Goal: Task Accomplishment & Management: Manage account settings

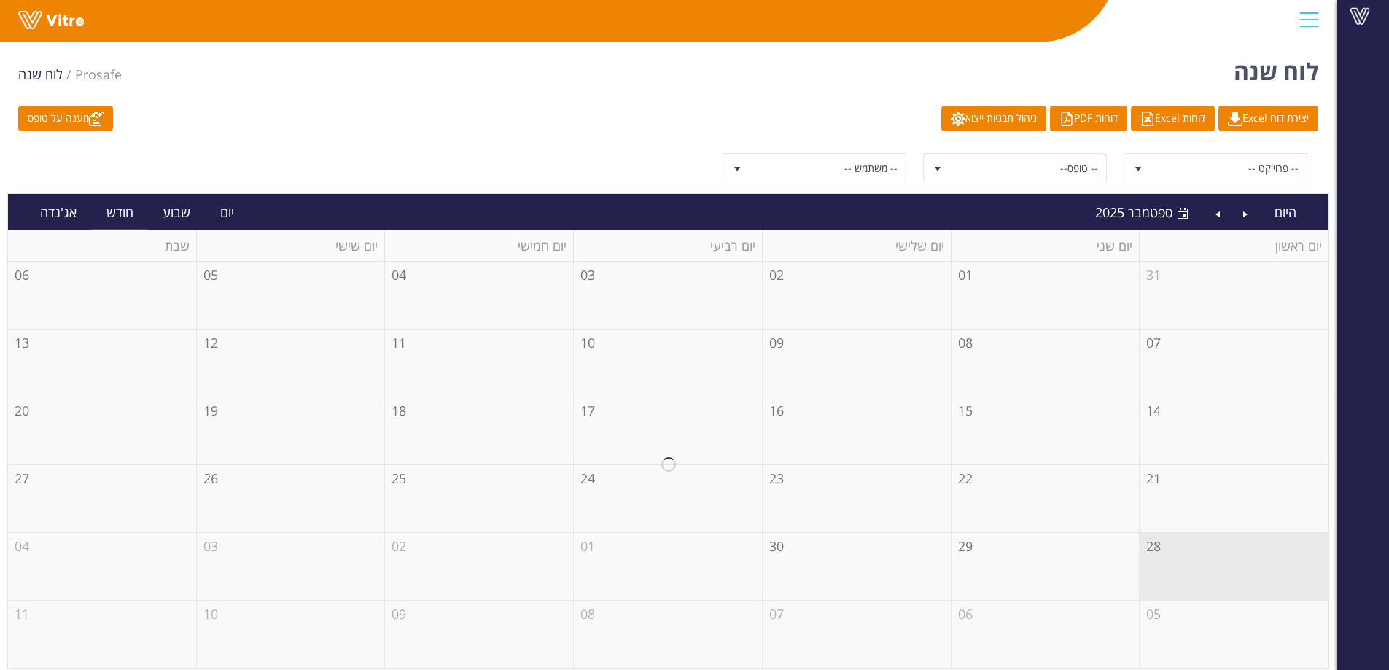
scroll to position [6, 0]
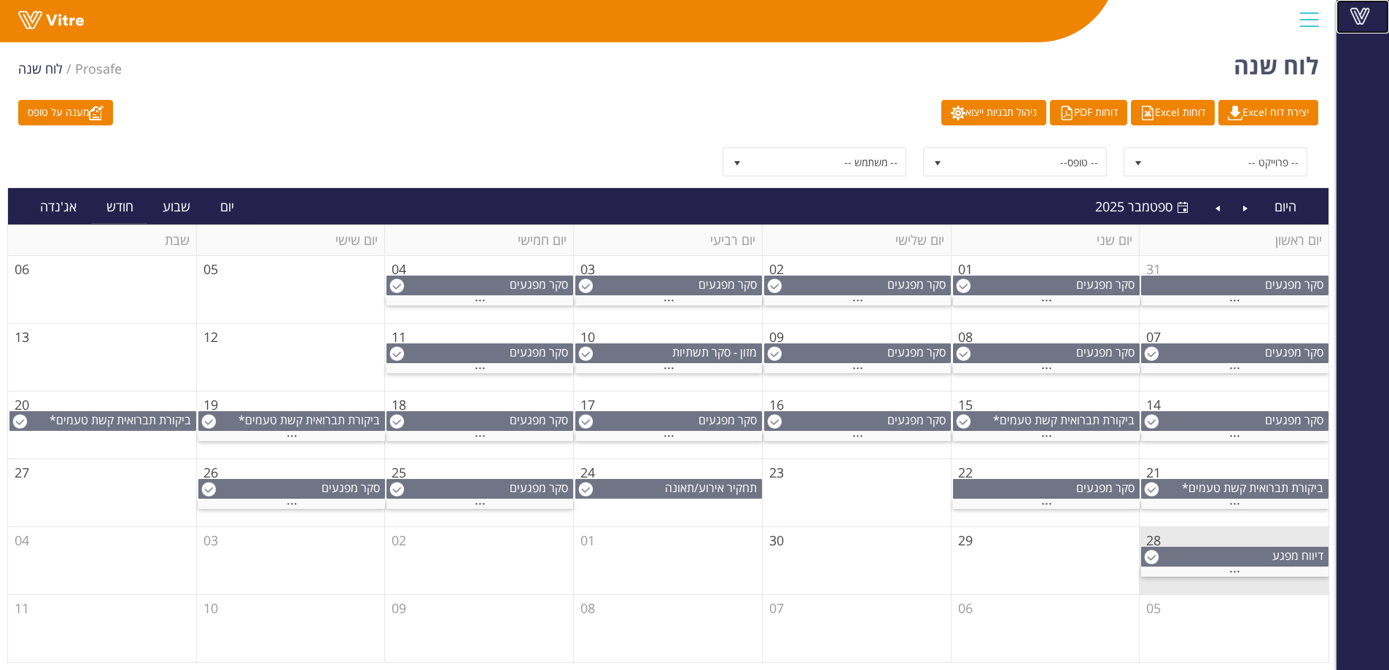
click at [1370, 12] on span at bounding box center [1360, 16] width 36 height 18
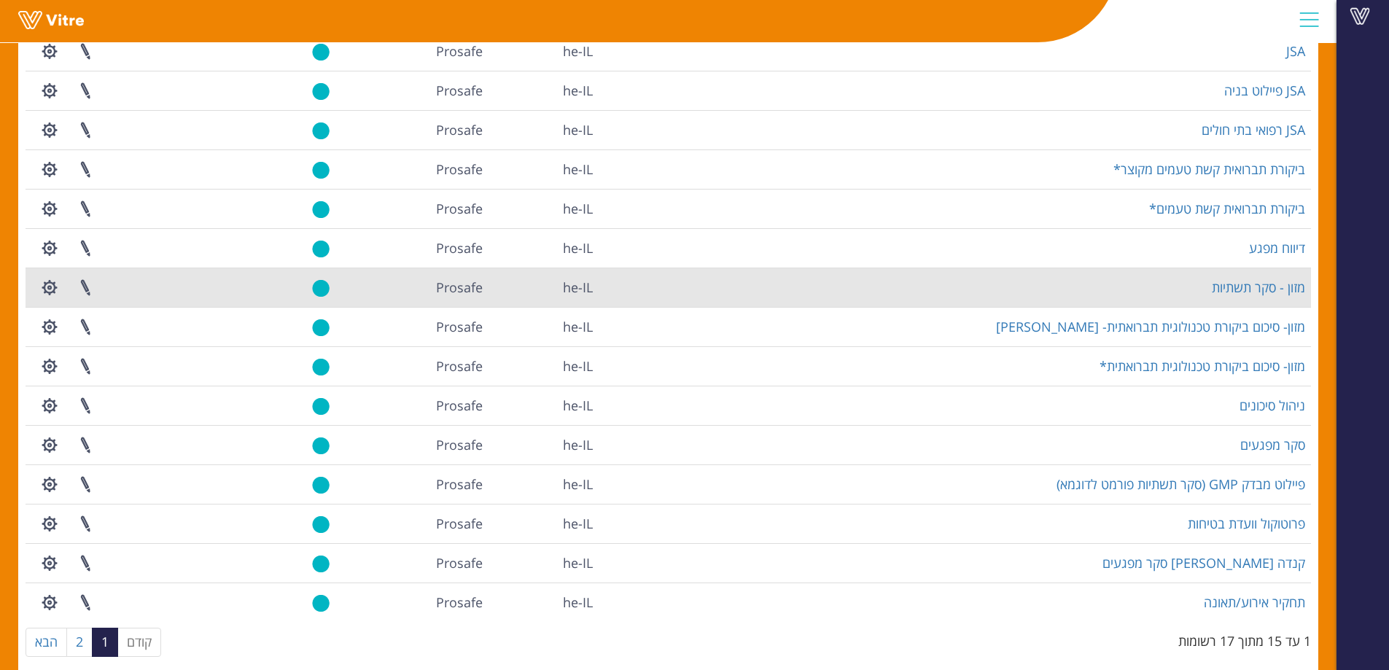
scroll to position [170, 0]
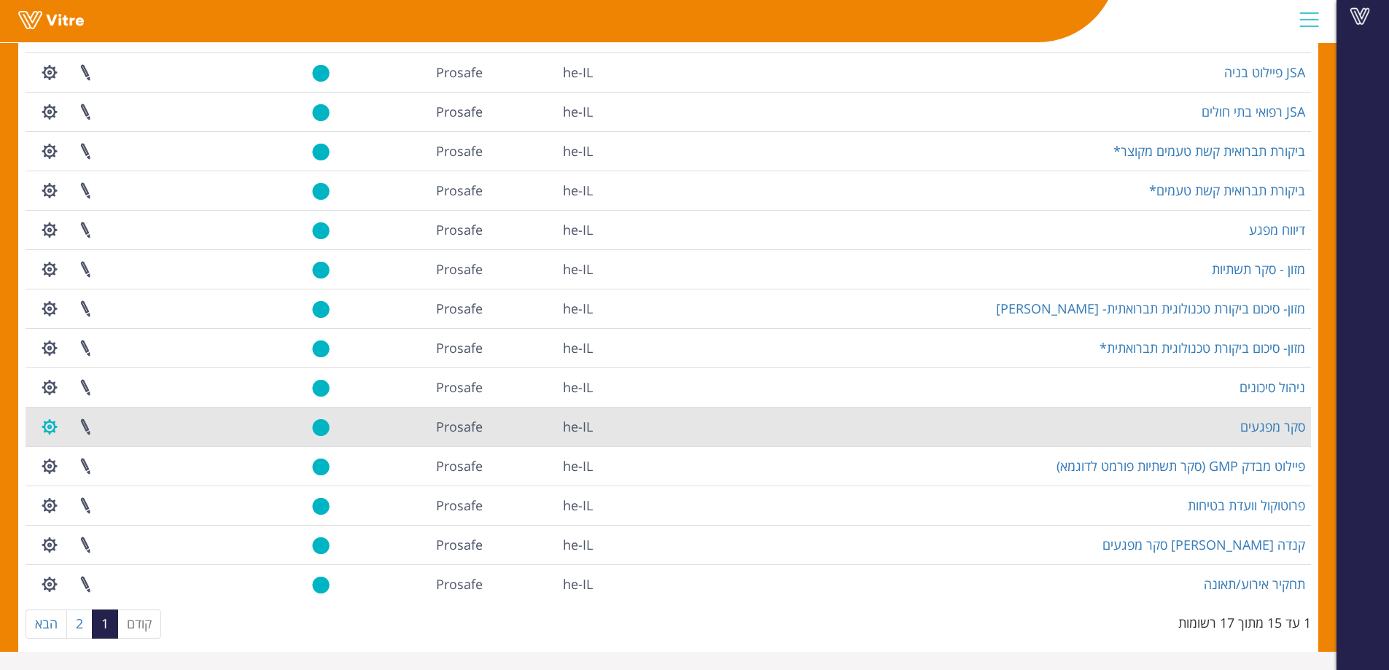
click at [42, 432] on button "button" at bounding box center [49, 427] width 36 height 39
click at [71, 481] on link "הגדרת משתמשים" at bounding box center [89, 480] width 115 height 19
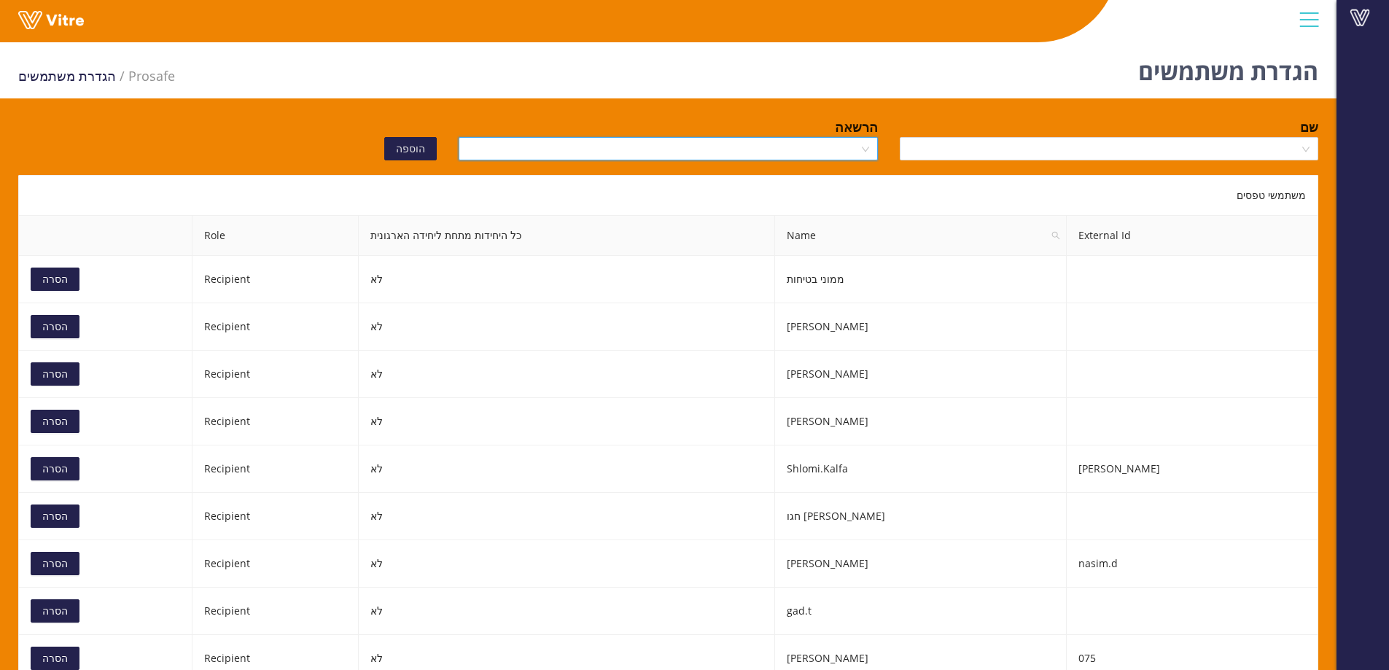
click at [589, 146] on input "search" at bounding box center [662, 149] width 391 height 22
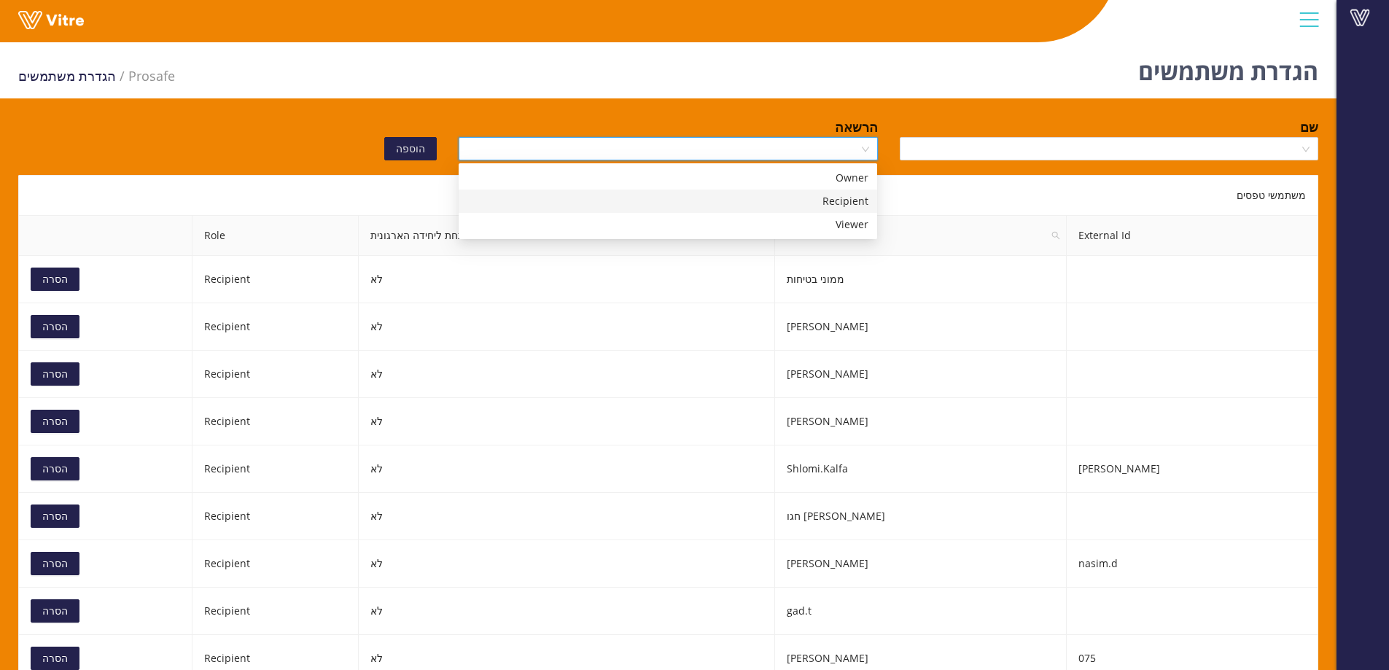
click at [700, 201] on div "Recipient" at bounding box center [667, 201] width 401 height 16
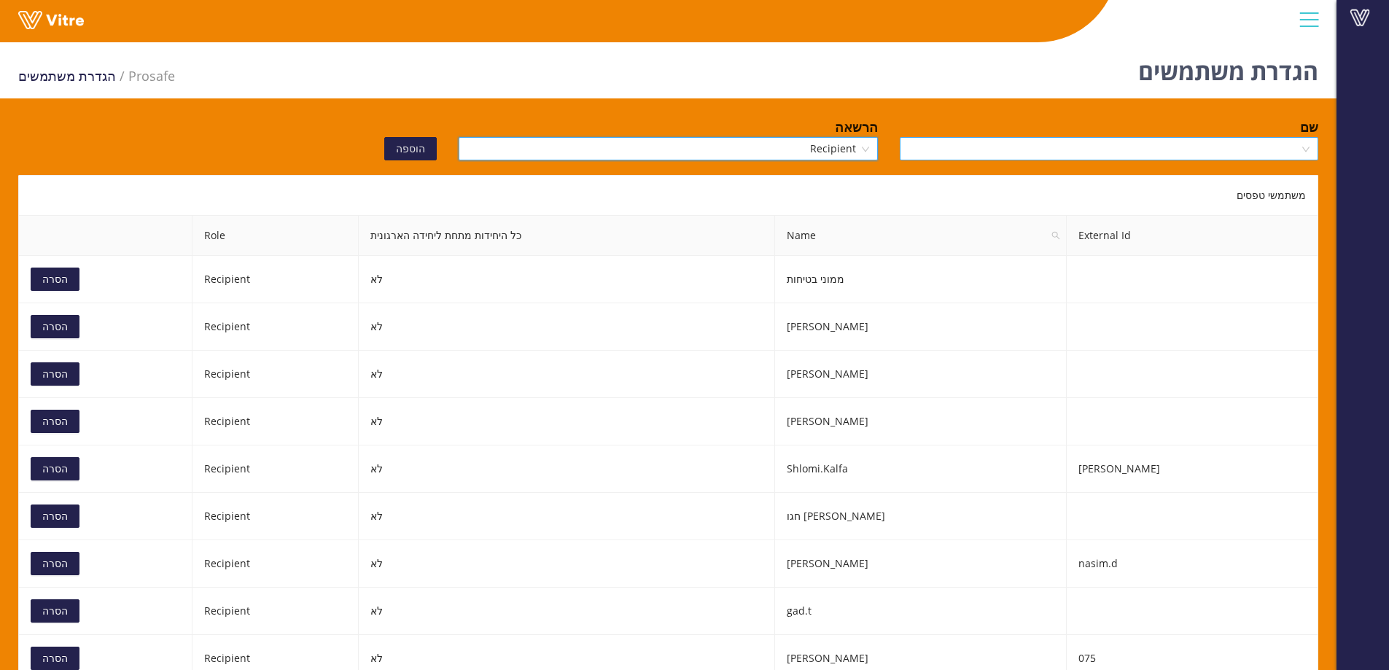
click at [959, 149] on input "search" at bounding box center [1104, 149] width 391 height 22
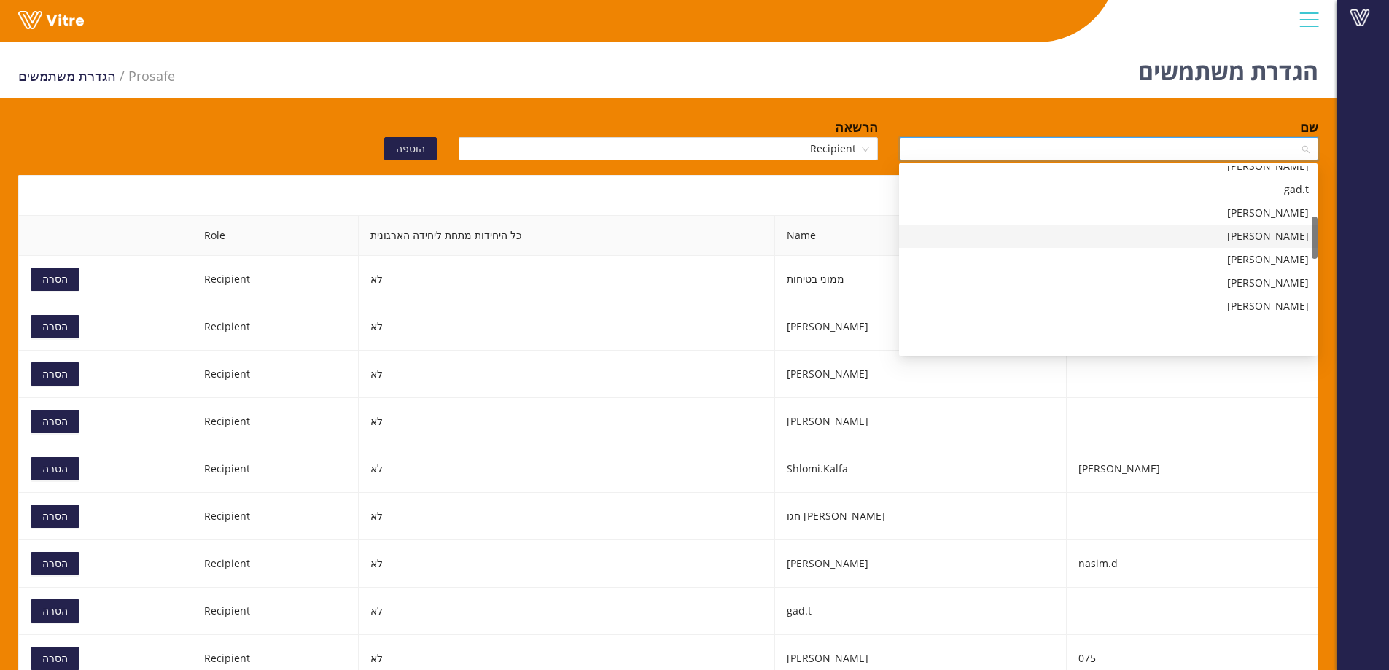
scroll to position [219, 0]
click at [1091, 265] on div "gad.t" at bounding box center [1108, 263] width 401 height 16
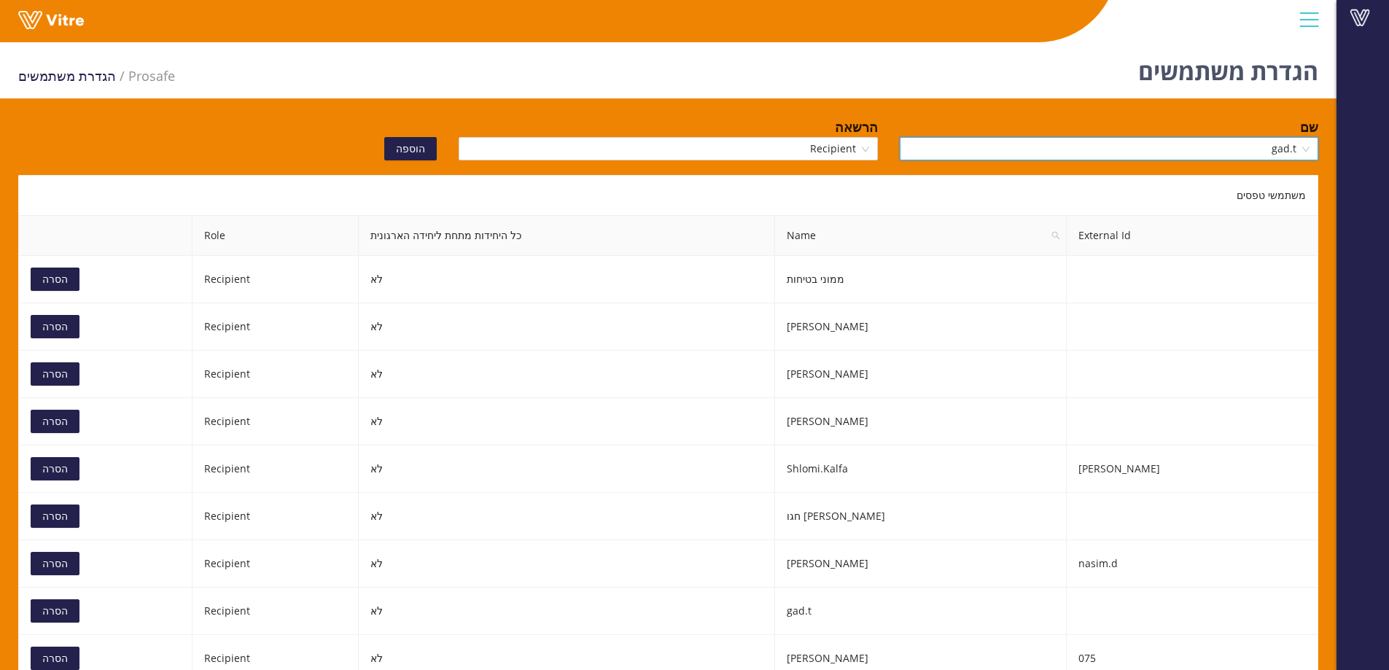
click at [421, 149] on span "הוספה" at bounding box center [410, 149] width 29 height 16
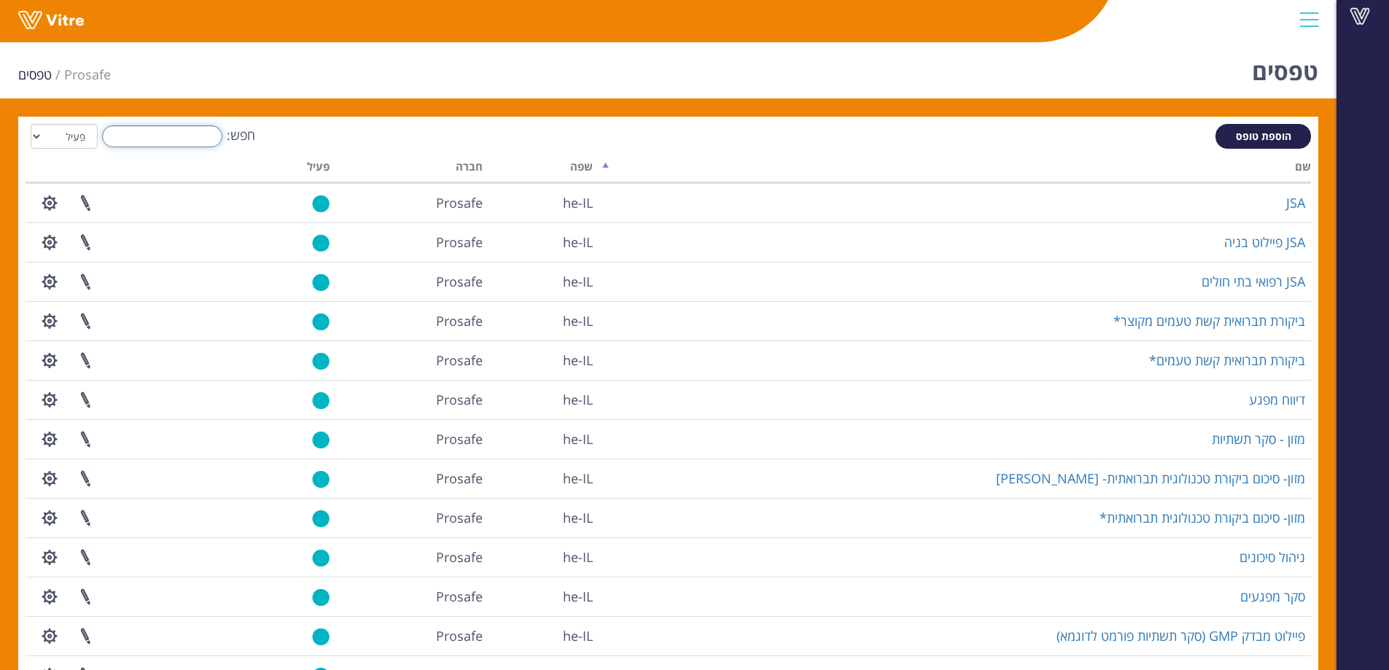
click at [147, 131] on input "חפש:" at bounding box center [162, 136] width 120 height 22
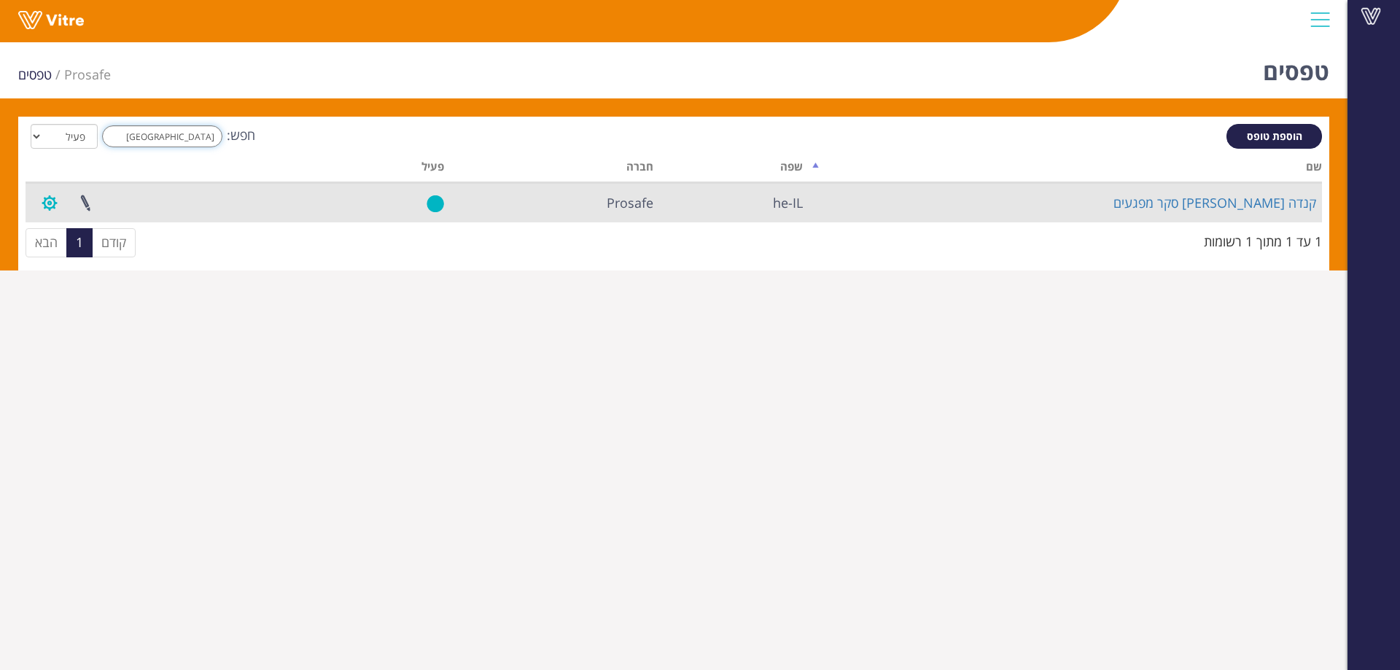
type input "קנדה"
click at [45, 205] on button "button" at bounding box center [49, 203] width 36 height 39
click at [94, 255] on link "הגדרת משתמשים" at bounding box center [89, 256] width 115 height 19
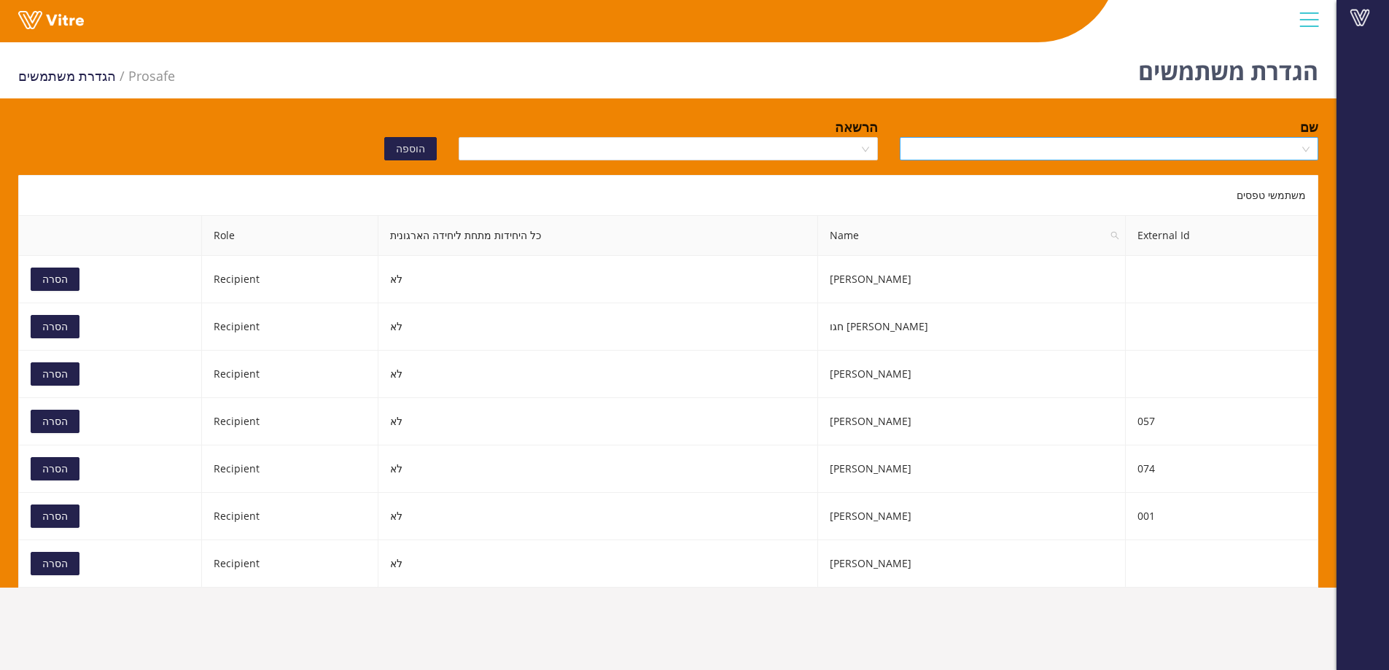
click at [1111, 157] on input "search" at bounding box center [1104, 149] width 391 height 22
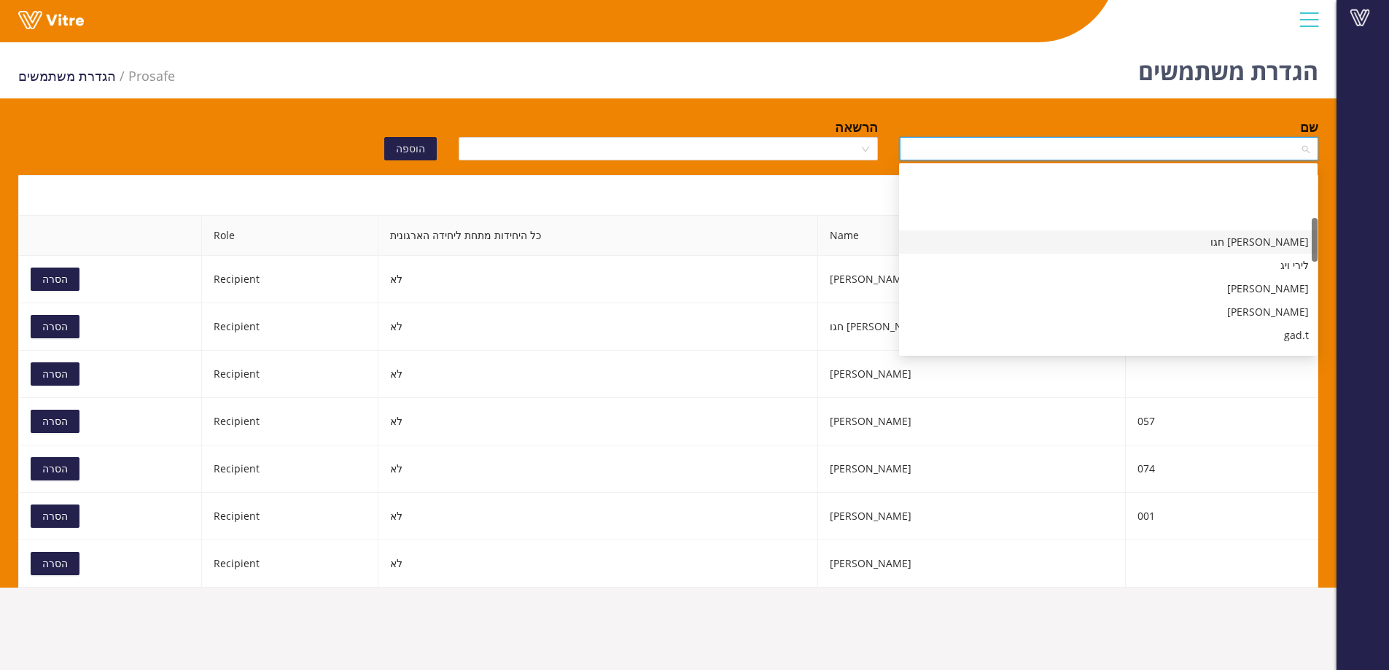
scroll to position [219, 0]
click at [1180, 258] on div "gad.t" at bounding box center [1108, 263] width 401 height 16
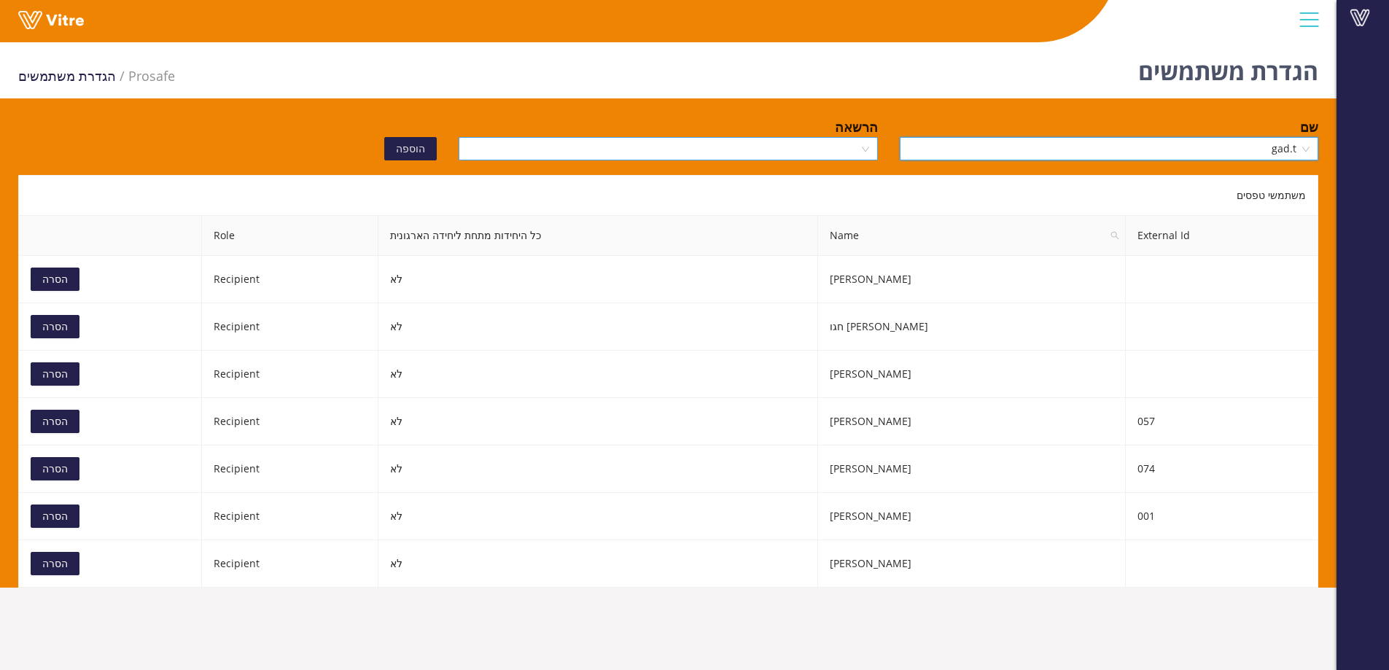
click at [851, 149] on input "search" at bounding box center [662, 149] width 391 height 22
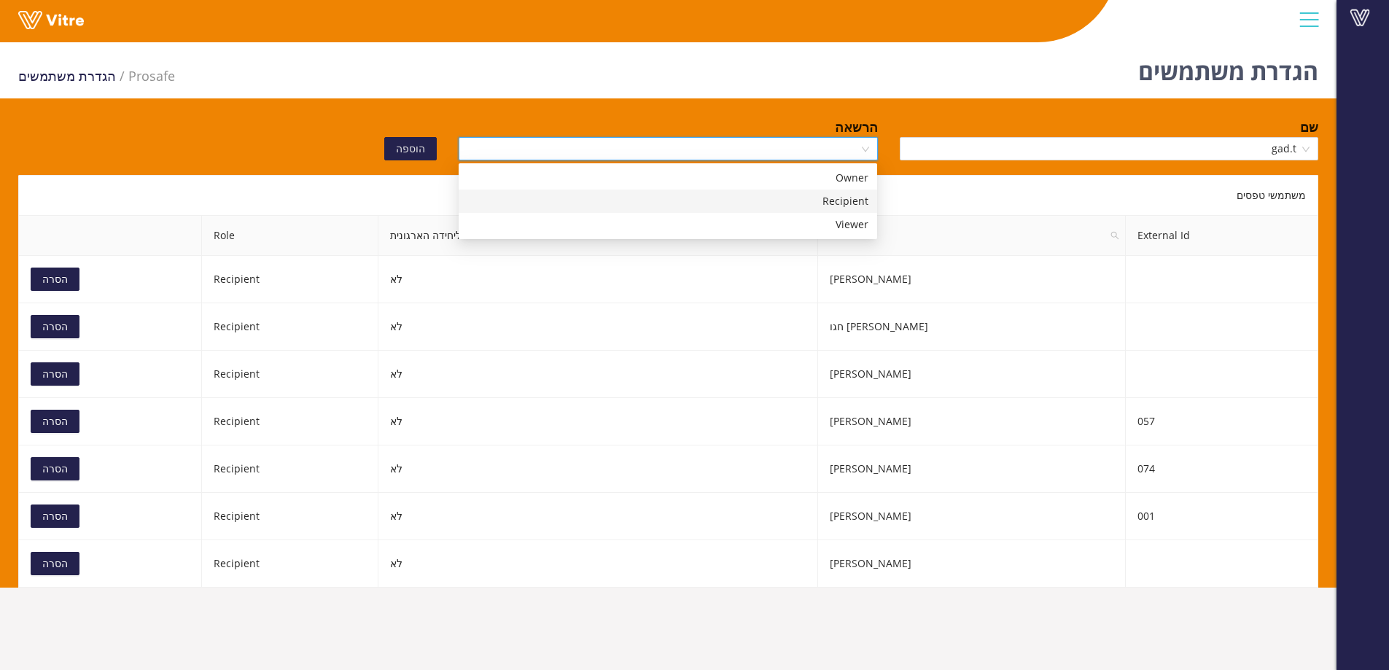
click at [794, 203] on div "Recipient" at bounding box center [667, 201] width 401 height 16
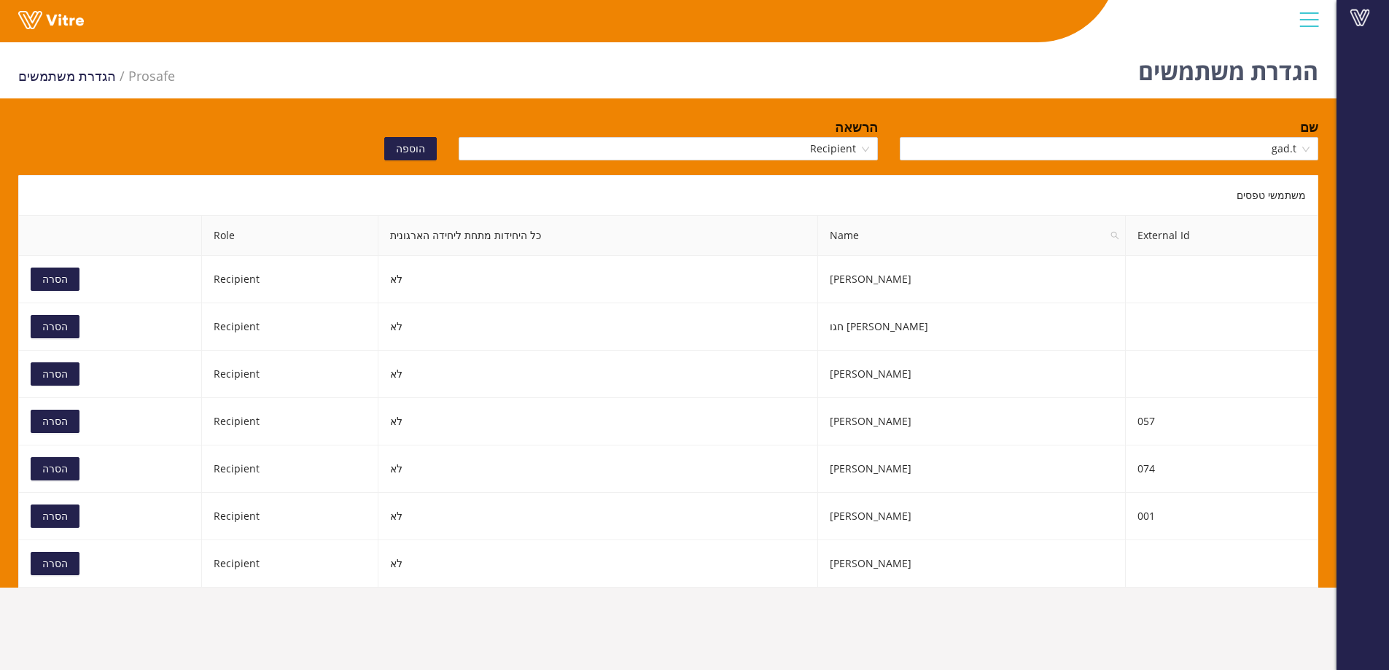
click at [412, 149] on span "הוספה" at bounding box center [410, 149] width 29 height 16
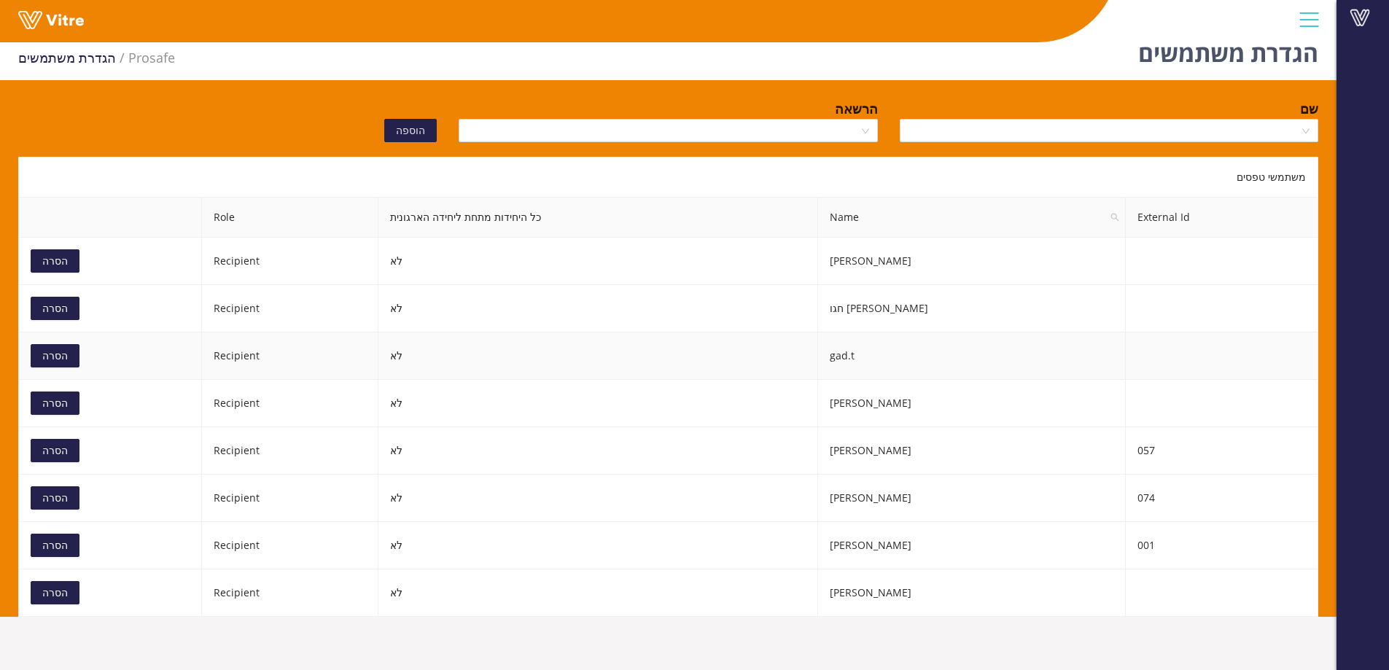
scroll to position [36, 0]
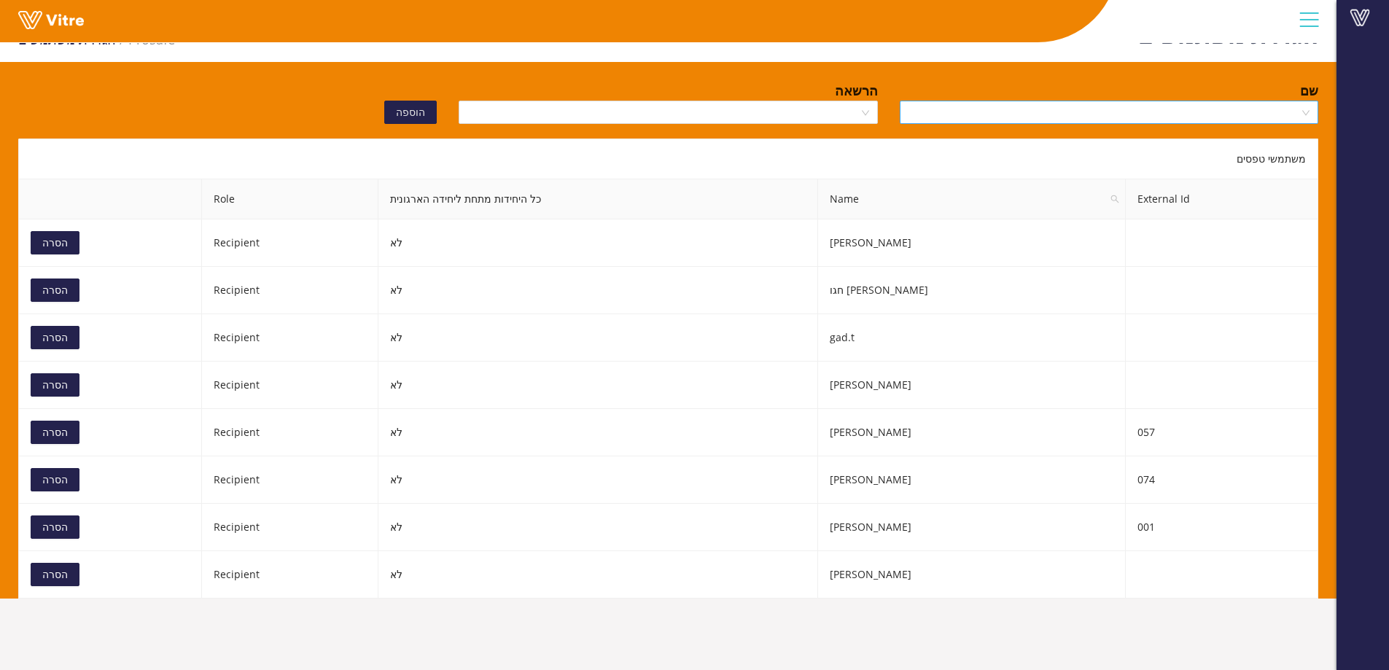
click at [1196, 111] on input "search" at bounding box center [1104, 112] width 391 height 22
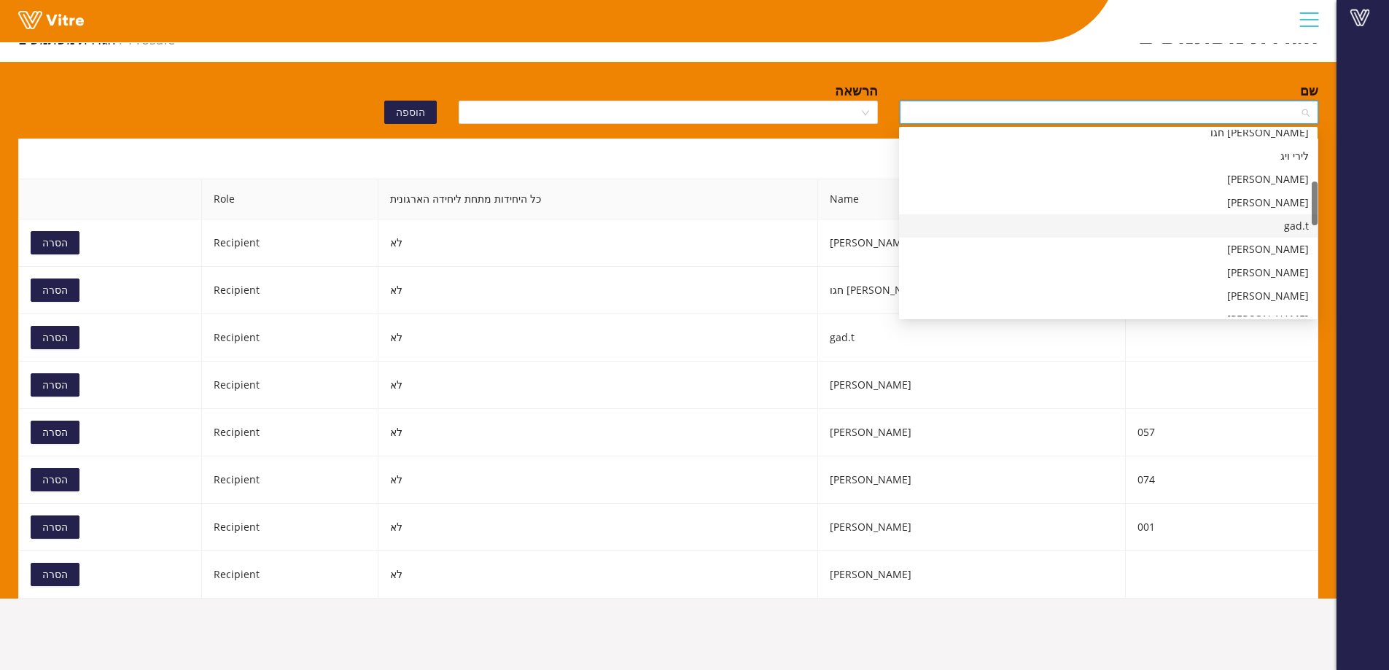
click at [1240, 226] on div "gad.t" at bounding box center [1108, 226] width 401 height 16
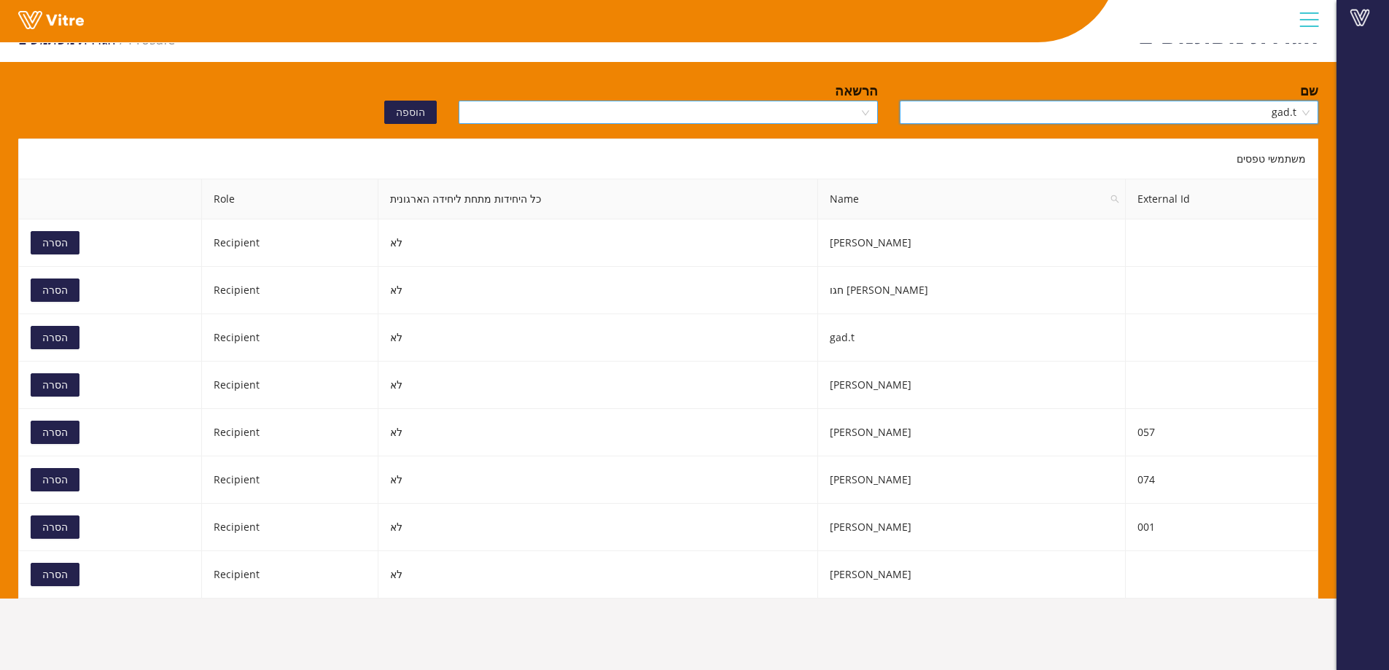
click at [793, 112] on input "search" at bounding box center [662, 112] width 391 height 22
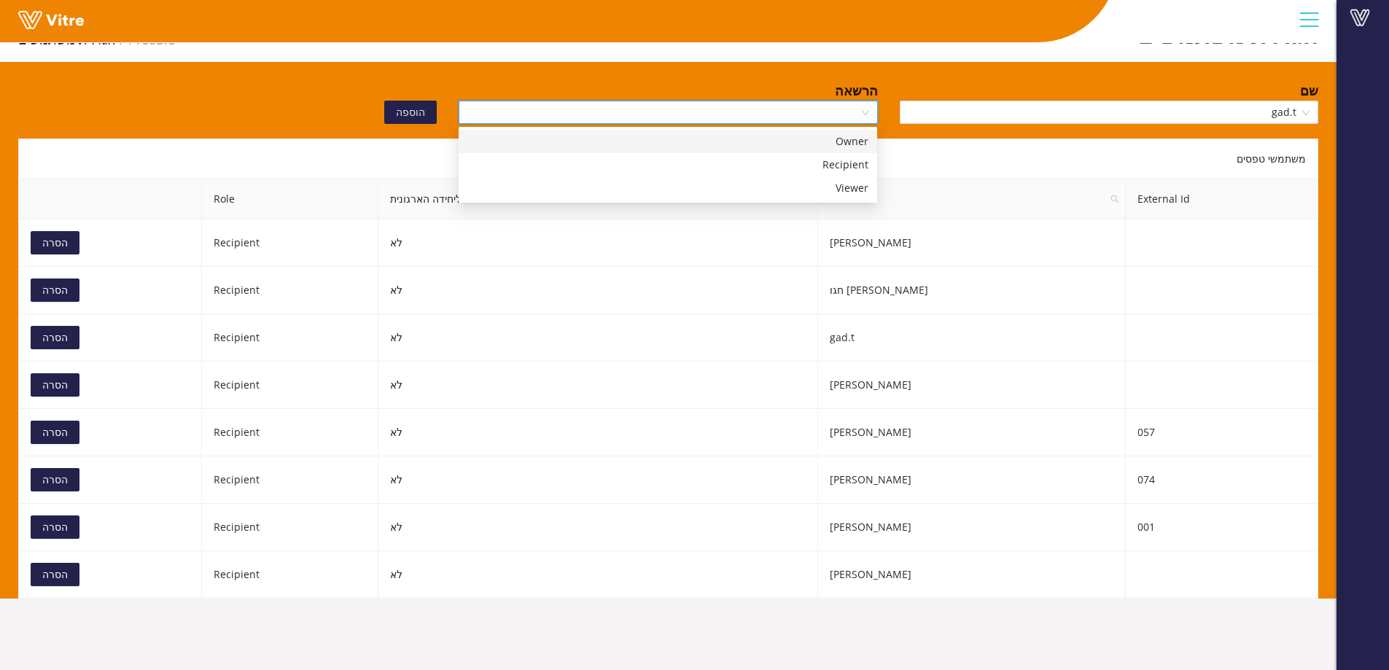
click at [1001, 71] on div "הגדרת משתמשים Prosafe הגדרת משתמשים שם gad.t הרשאה הוספה משתמשי טפסים External …" at bounding box center [668, 299] width 1337 height 599
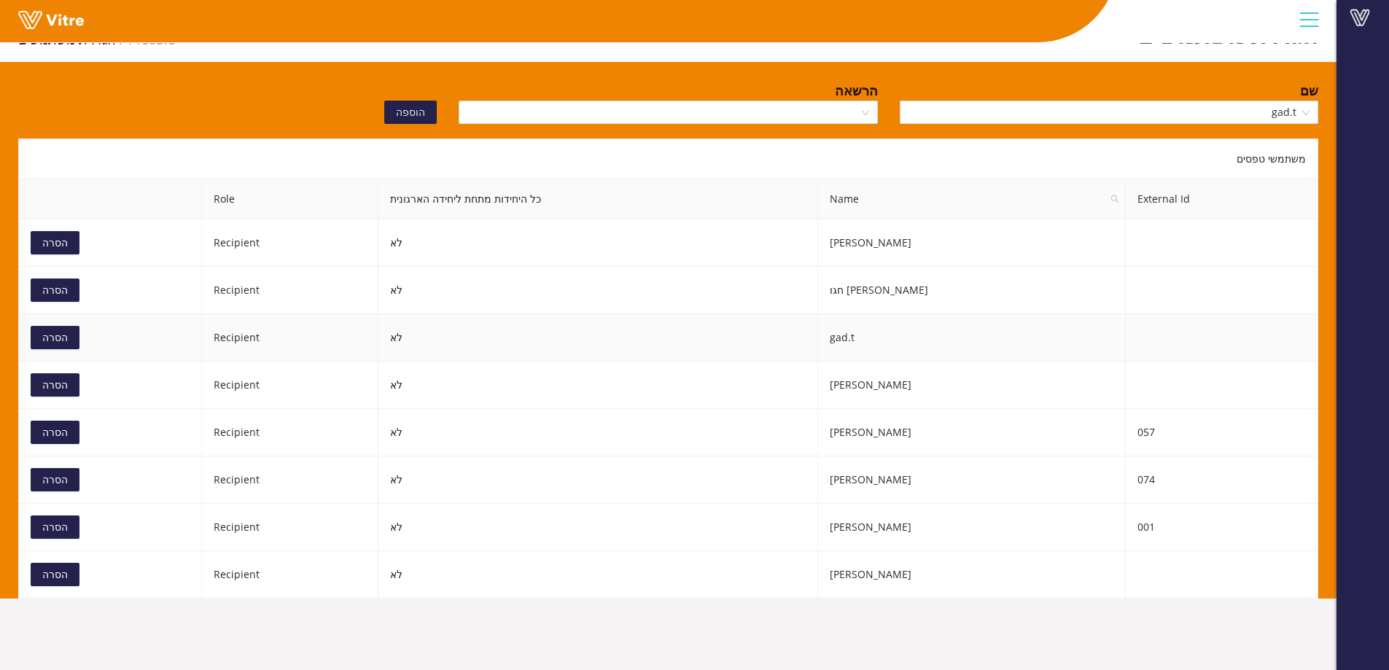
click at [53, 340] on span "הסרה" at bounding box center [55, 338] width 26 height 16
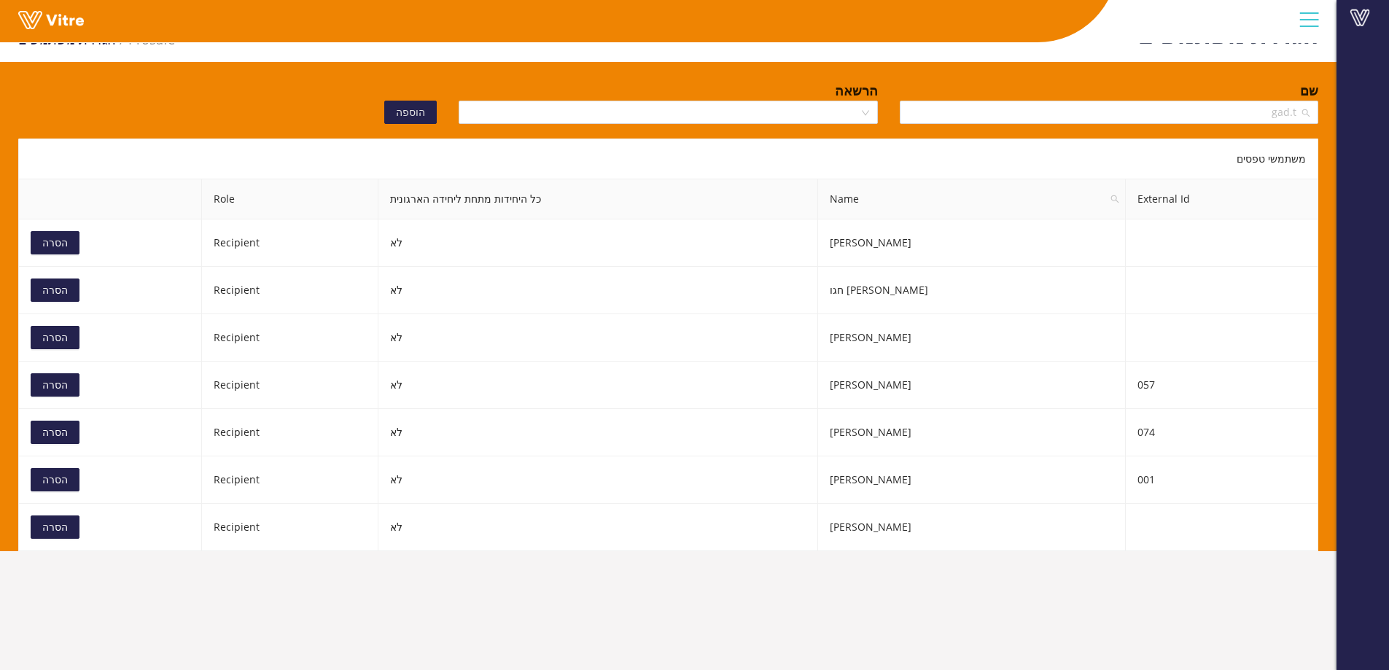
drag, startPoint x: 1208, startPoint y: 113, endPoint x: 1351, endPoint y: 98, distance: 143.7
click at [1339, 100] on div "Vitre הגדרת משתמשים Prosafe הגדרת משתמשים שם gad.t הרשאה הוספה משתמשי טפסים Ext…" at bounding box center [694, 275] width 1389 height 551
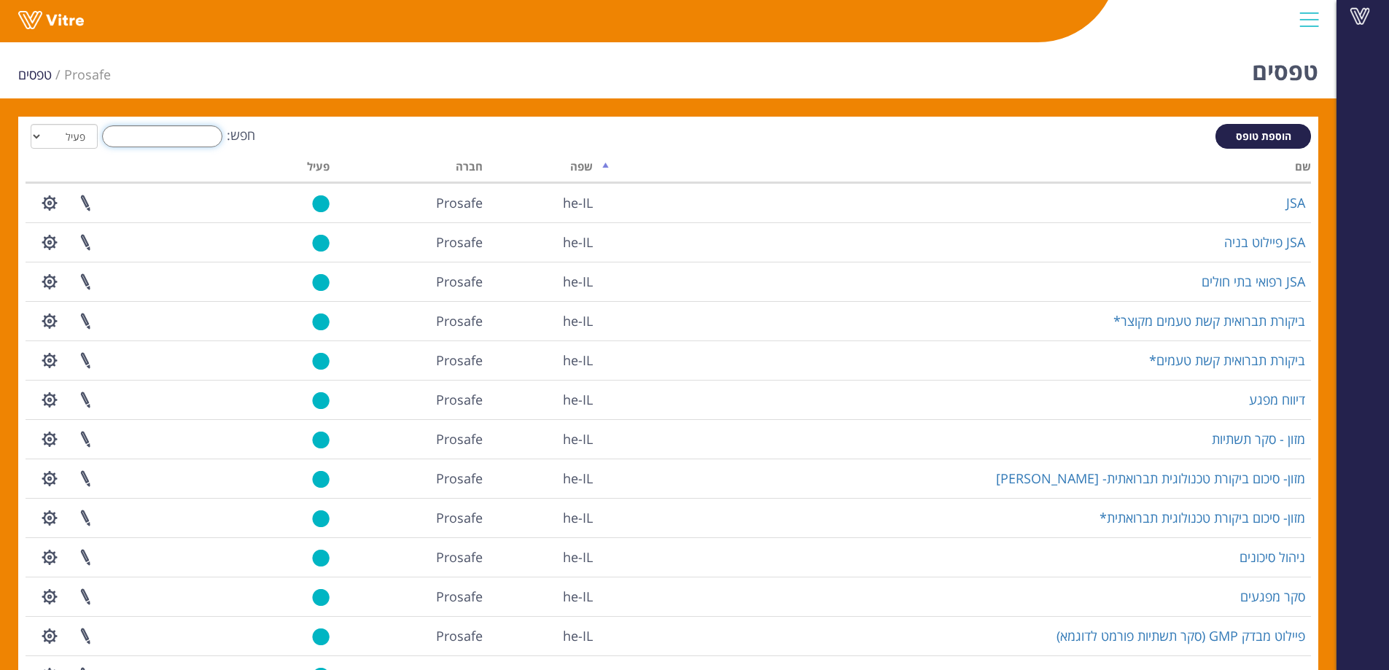
click at [172, 131] on input "חפש:" at bounding box center [162, 136] width 120 height 22
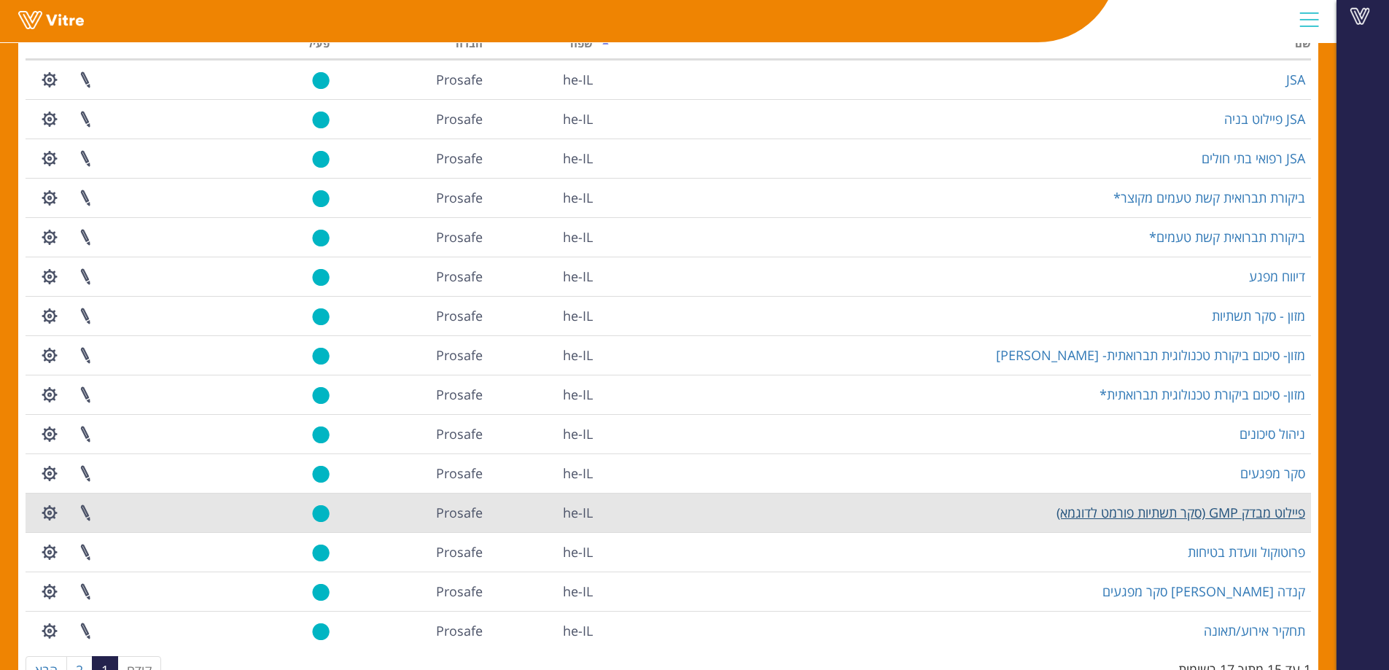
scroll to position [146, 0]
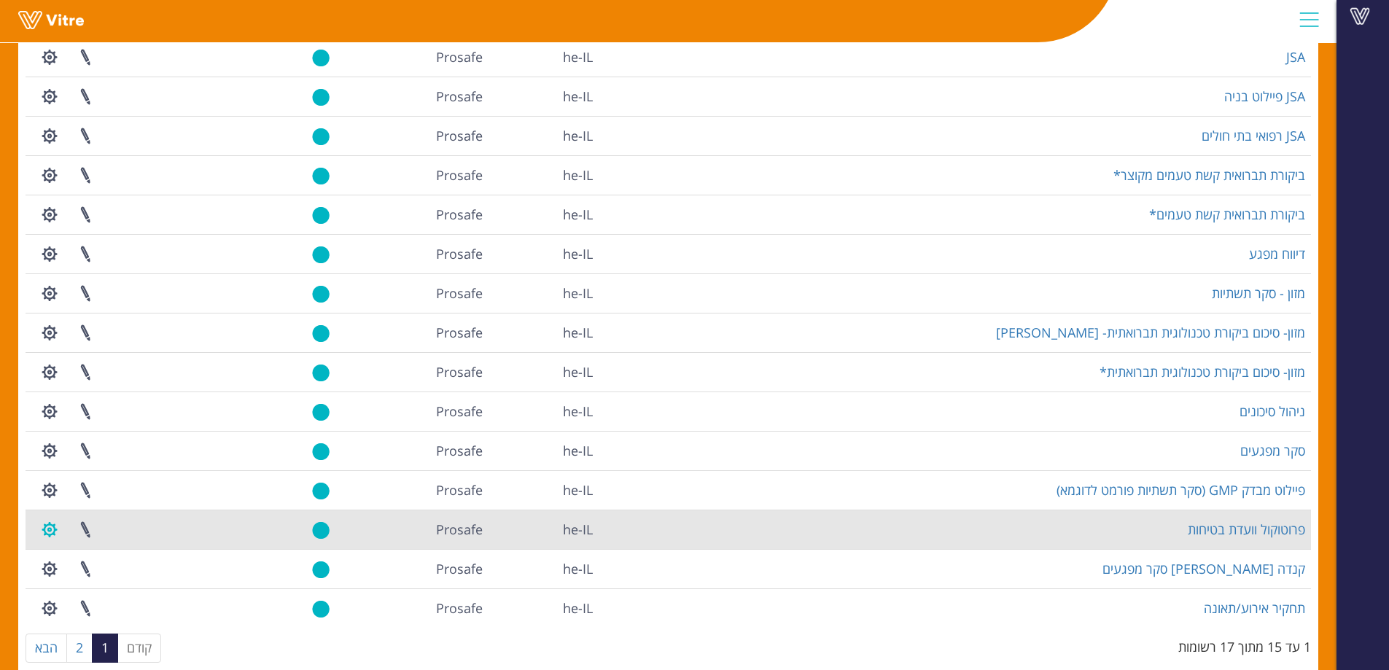
click at [41, 532] on button "button" at bounding box center [49, 529] width 36 height 39
click at [104, 583] on link "הגדרת משתמשים" at bounding box center [89, 583] width 115 height 19
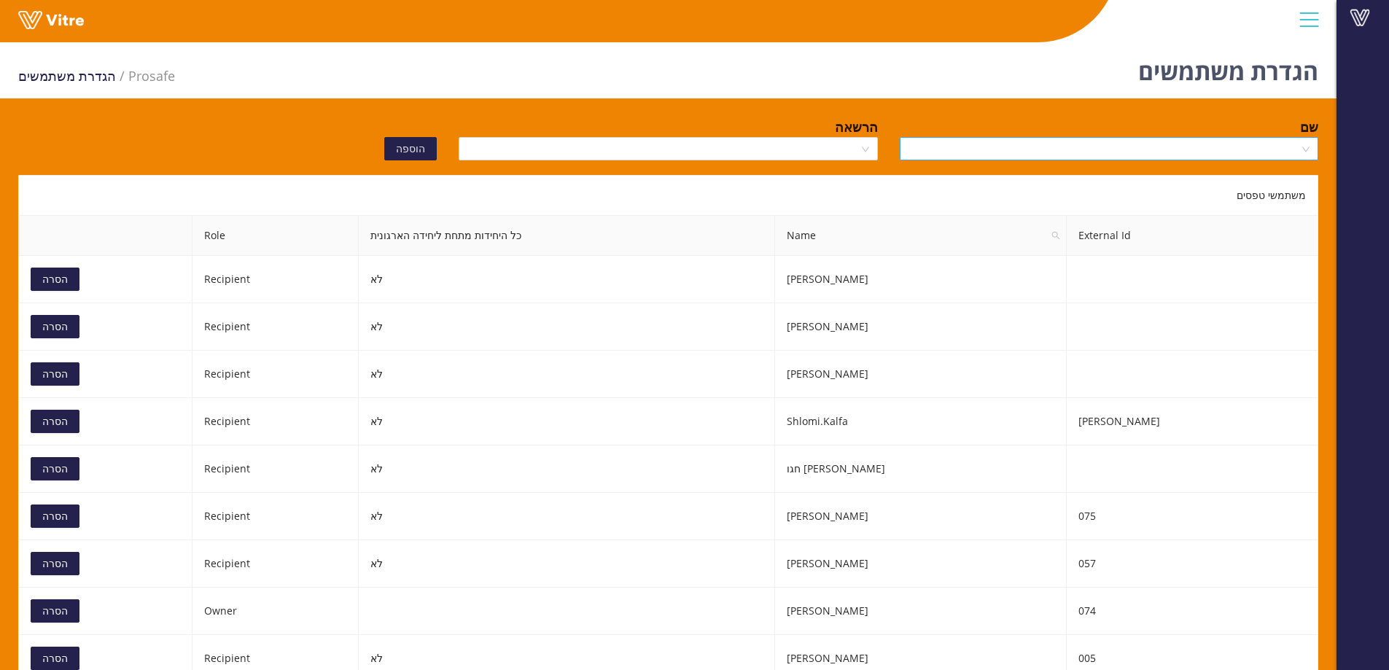
click at [1162, 152] on input "search" at bounding box center [1104, 149] width 391 height 22
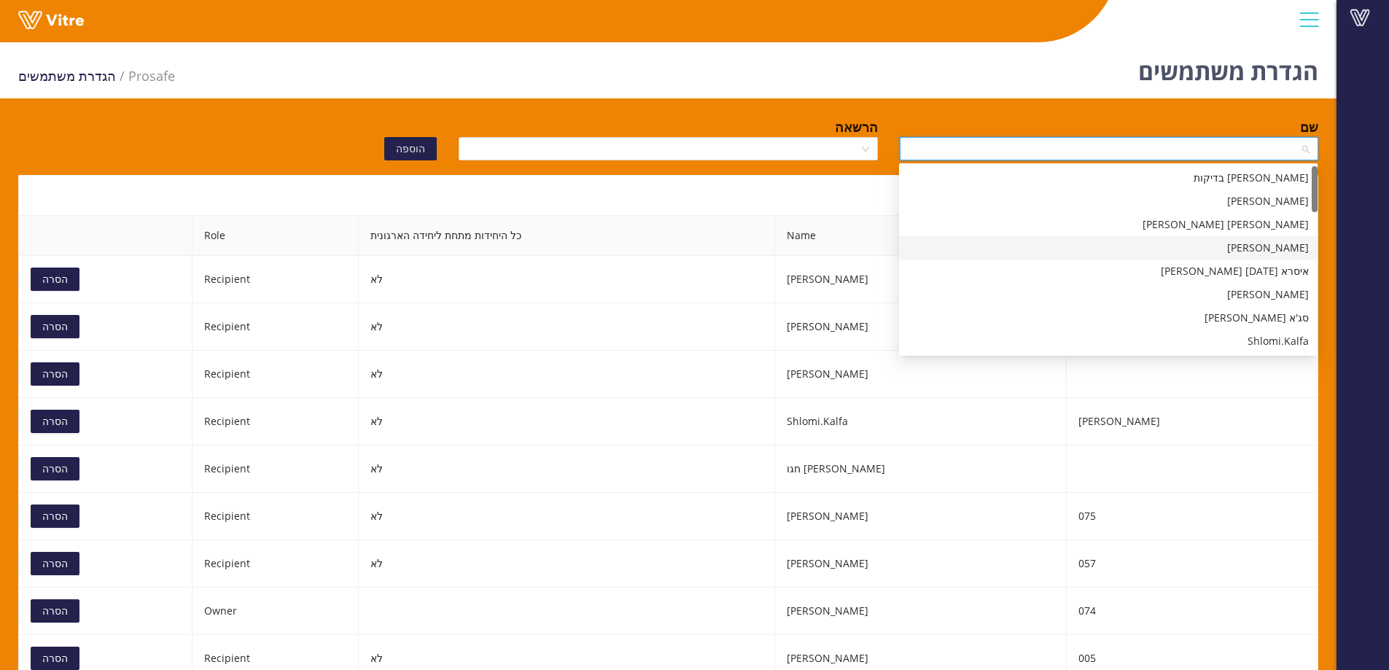
scroll to position [219, 0]
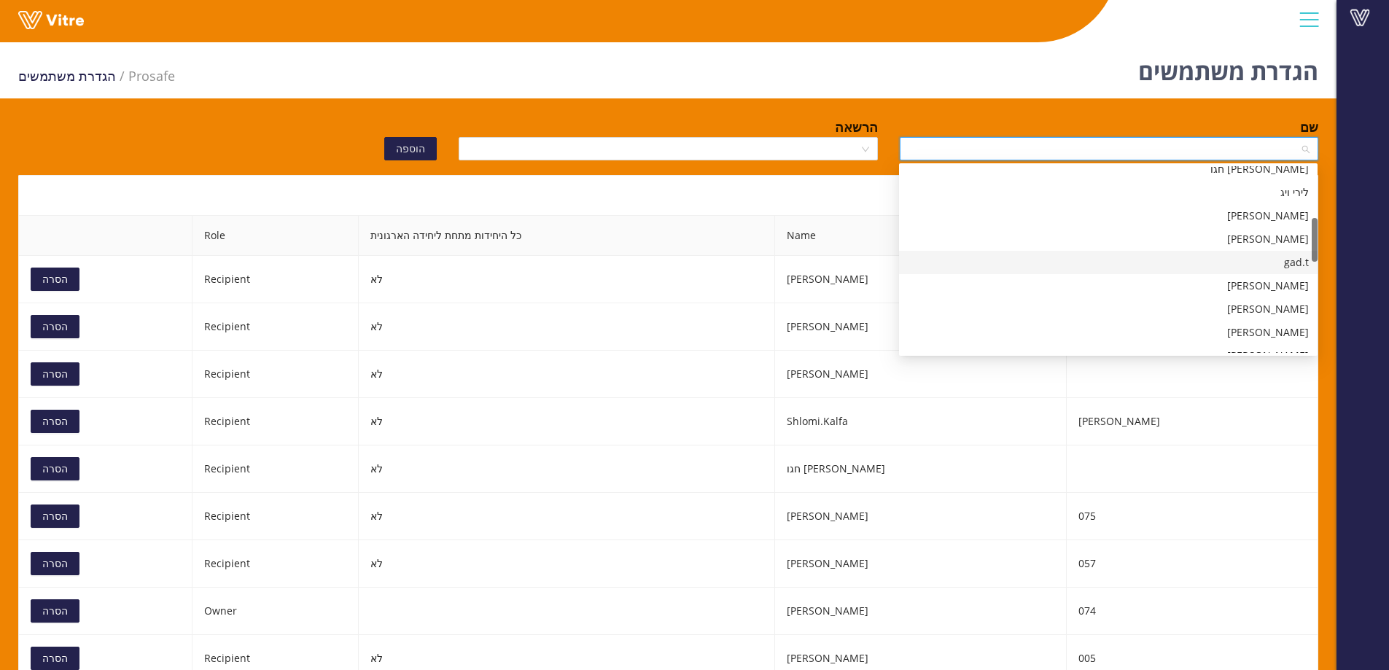
click at [1173, 257] on div "gad.t" at bounding box center [1108, 263] width 401 height 16
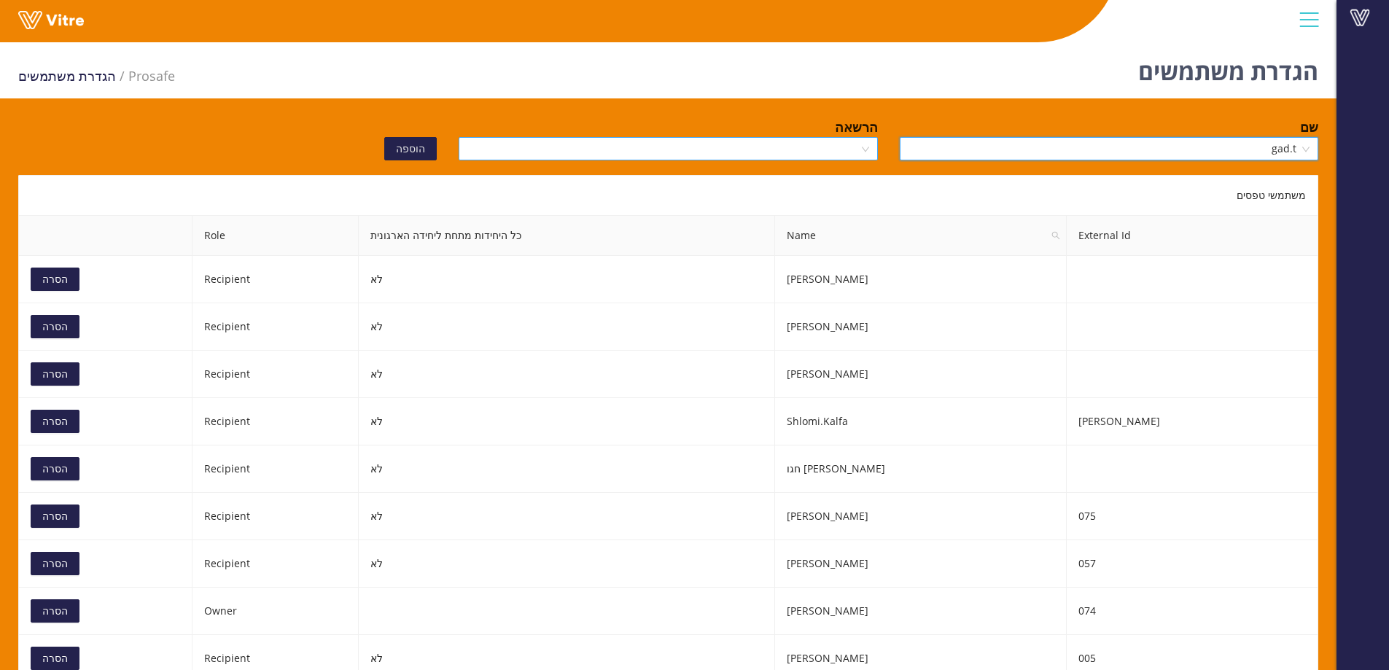
click at [848, 149] on input "search" at bounding box center [662, 149] width 391 height 22
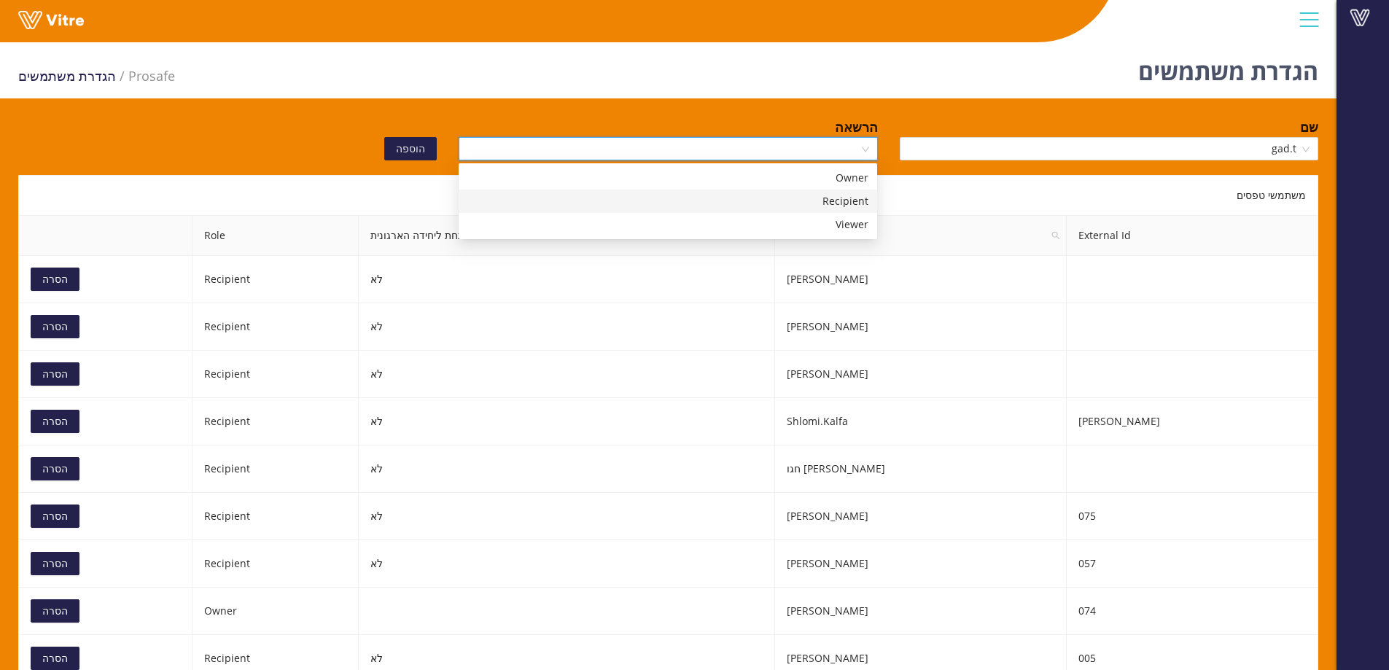
click at [815, 198] on div "Recipient" at bounding box center [667, 201] width 401 height 16
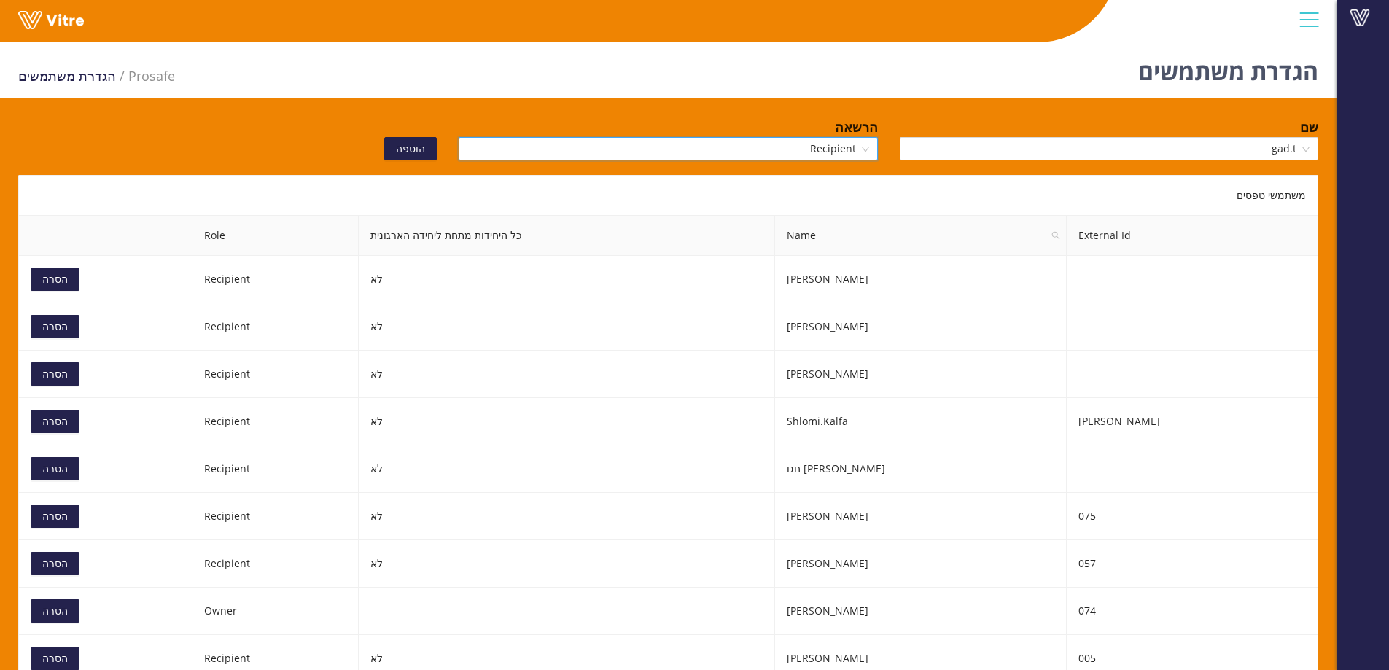
click at [398, 152] on button "הוספה" at bounding box center [410, 148] width 53 height 23
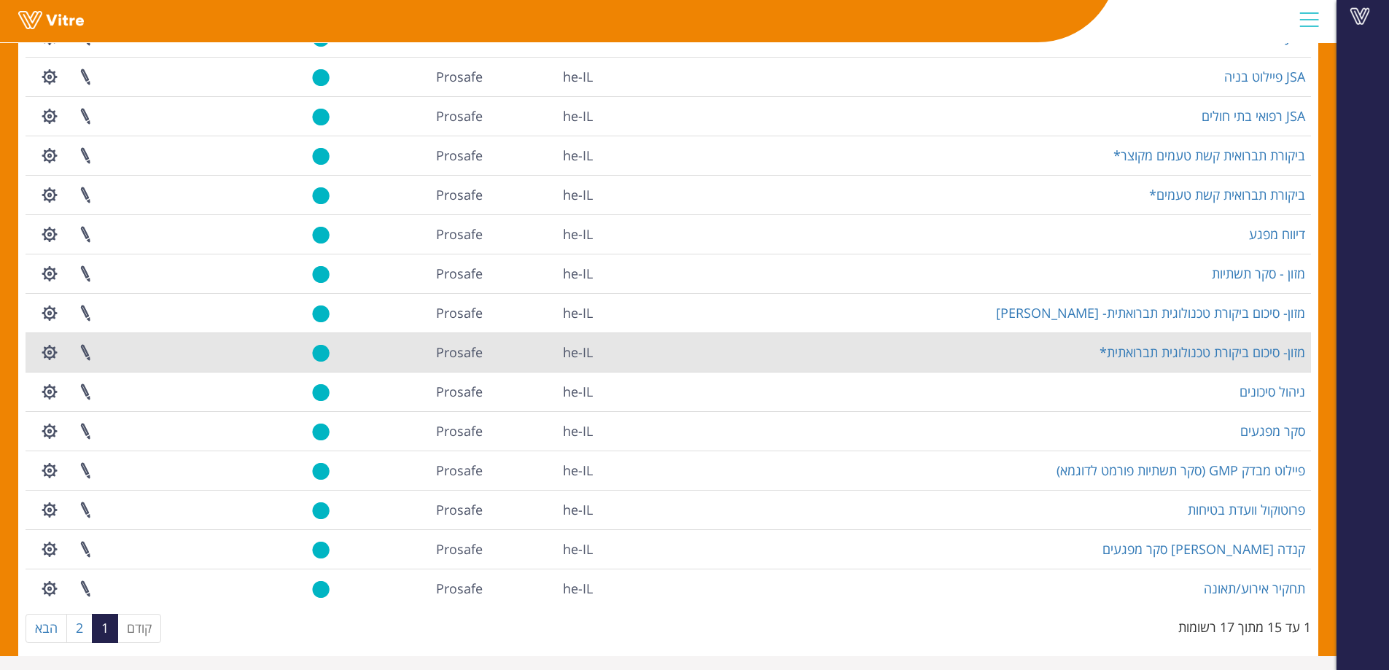
scroll to position [170, 0]
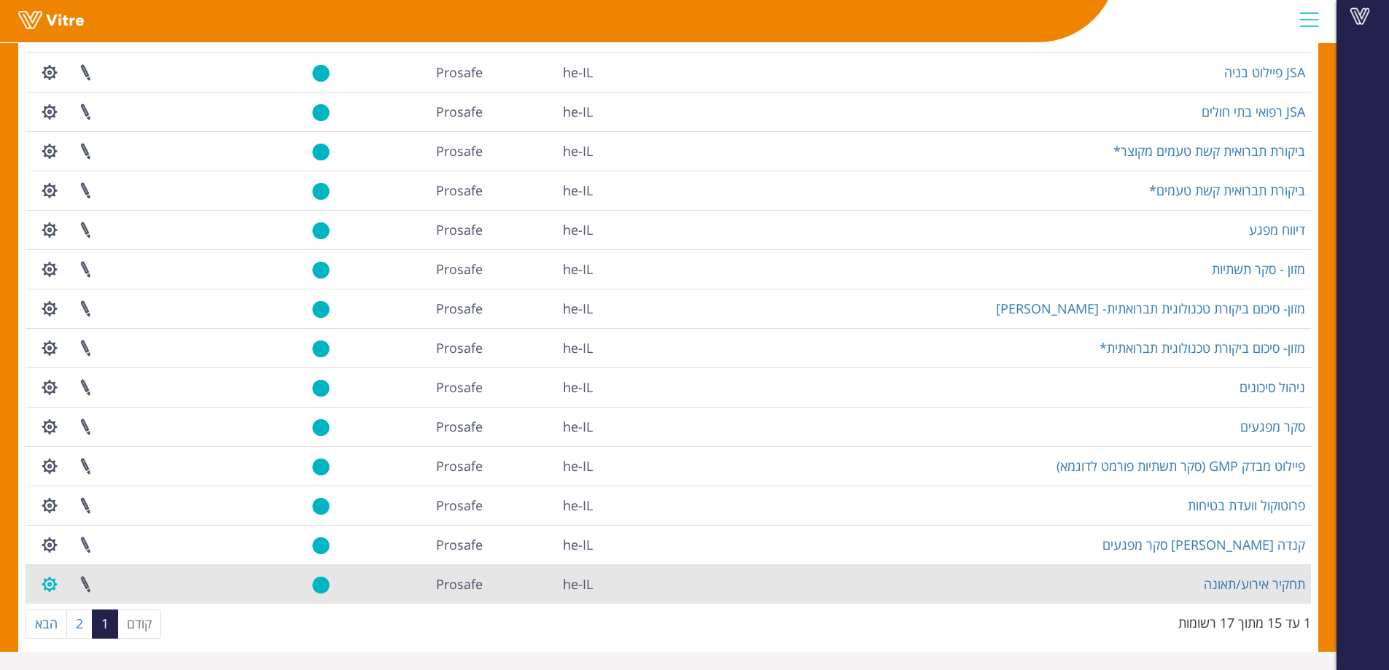
click at [47, 589] on button "button" at bounding box center [49, 584] width 36 height 39
click at [83, 640] on link "הגדרת משתמשים" at bounding box center [89, 638] width 115 height 19
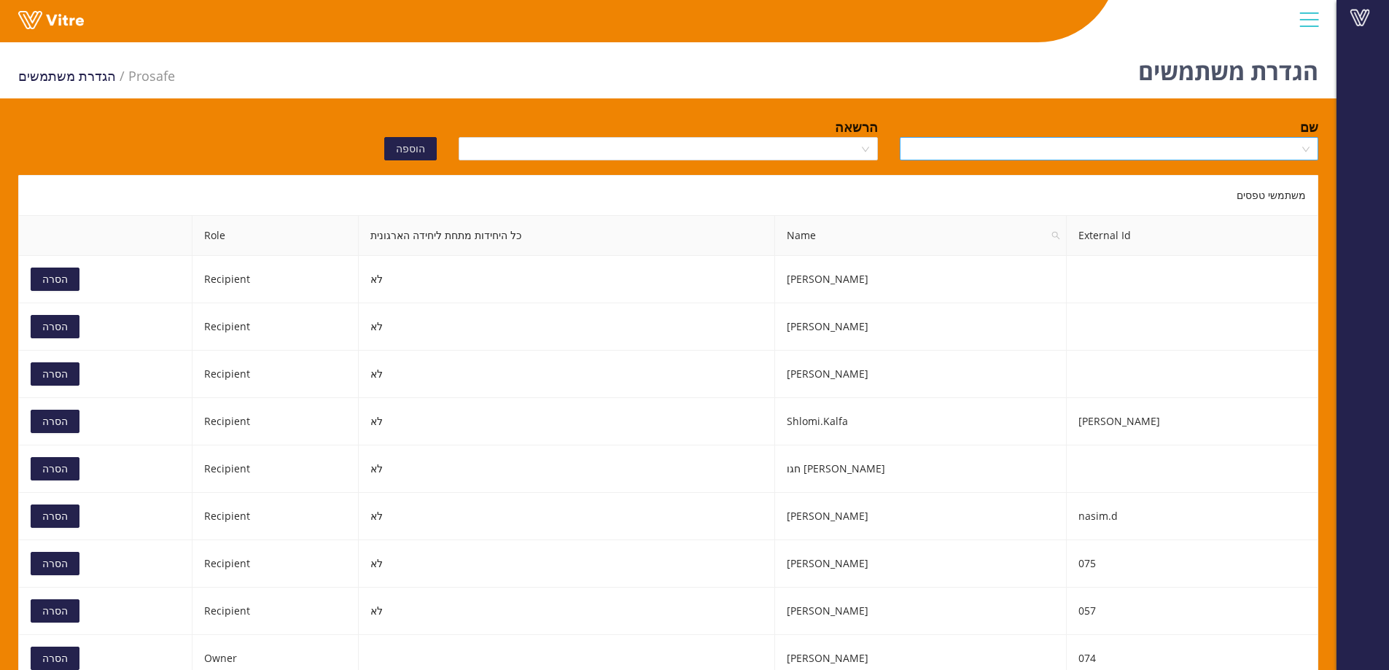
click at [1085, 159] on input "search" at bounding box center [1104, 149] width 391 height 22
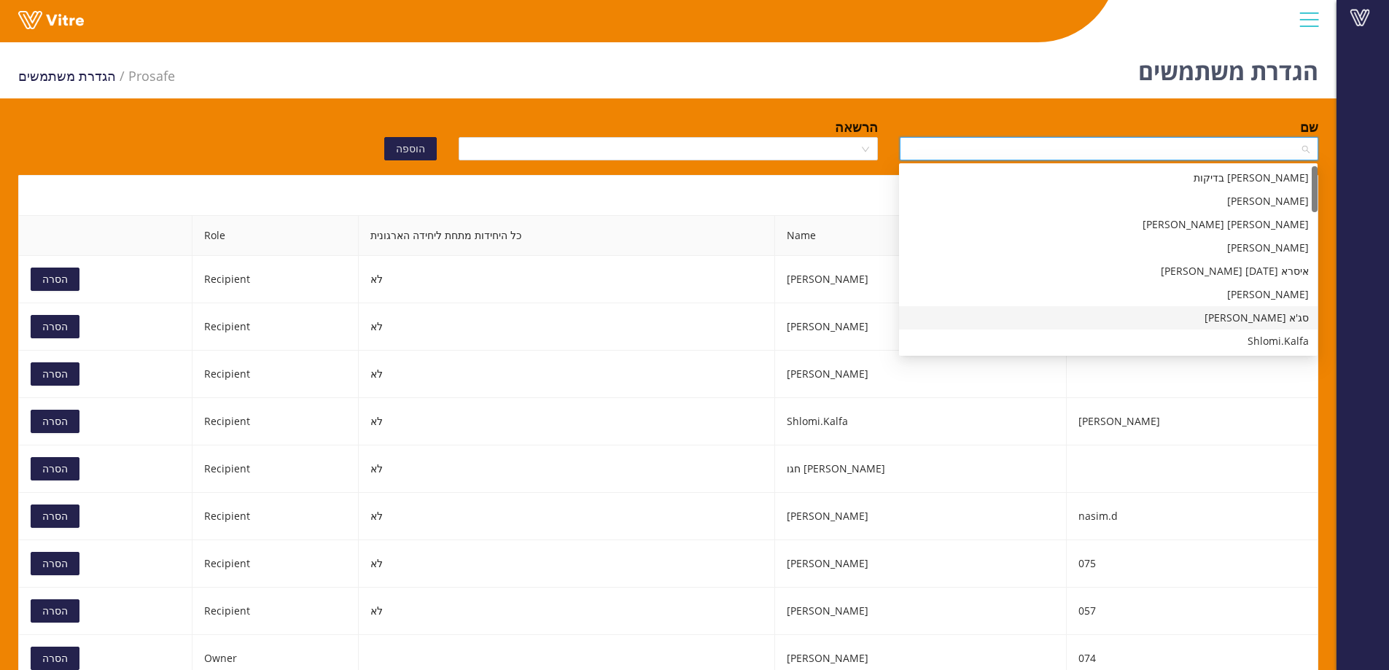
scroll to position [146, 0]
click at [1123, 332] on div "gad.t" at bounding box center [1108, 335] width 401 height 16
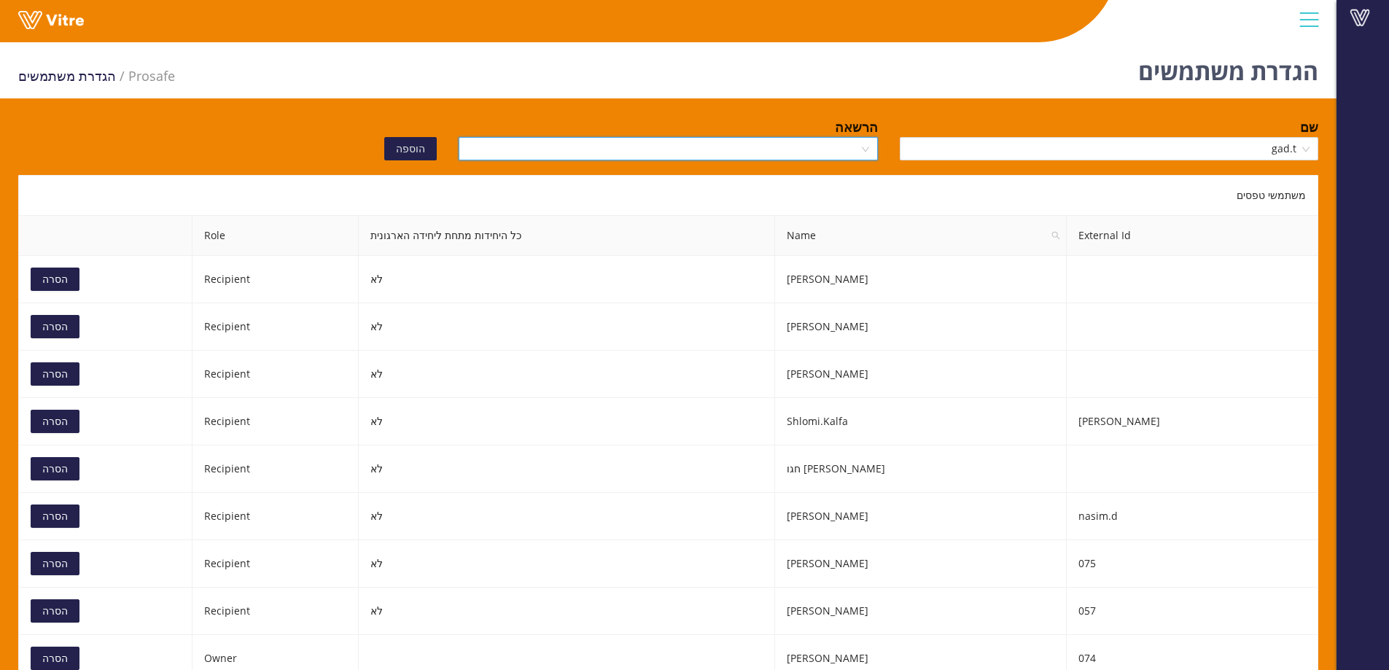
click at [723, 149] on input "search" at bounding box center [662, 149] width 391 height 22
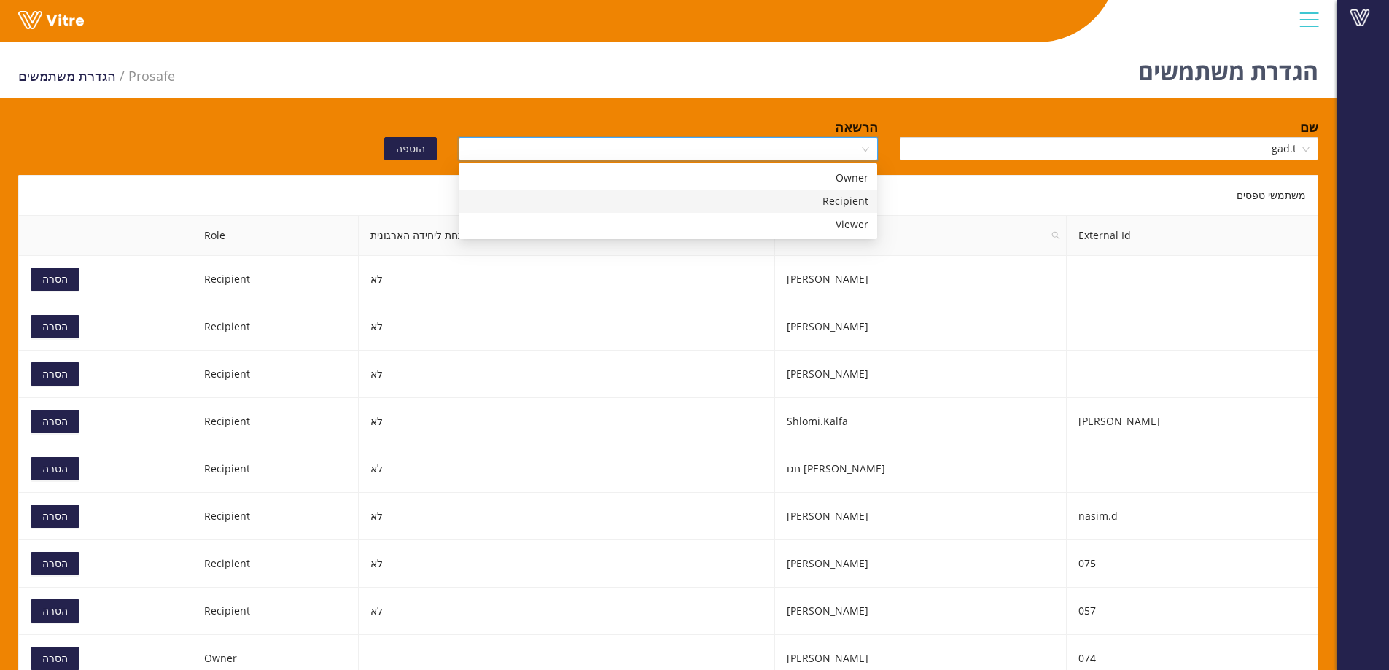
click at [738, 210] on div "Recipient" at bounding box center [668, 201] width 419 height 23
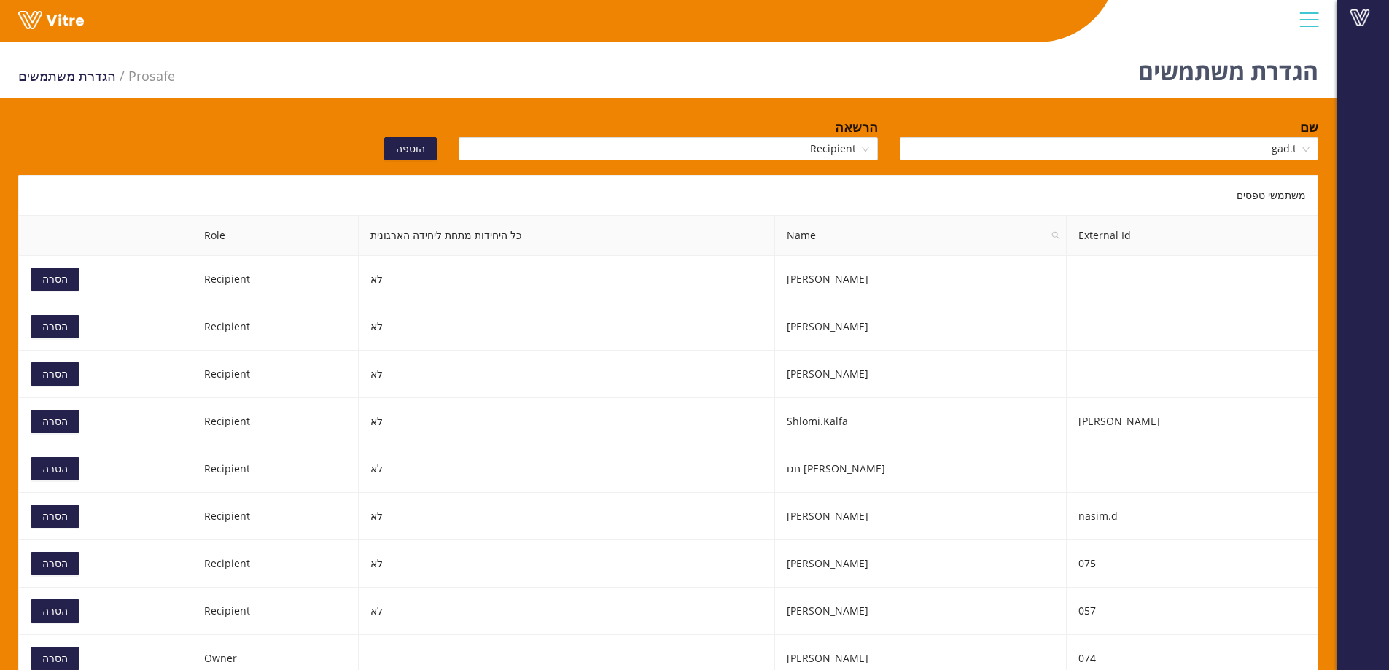
click at [411, 145] on span "הוספה" at bounding box center [410, 149] width 29 height 16
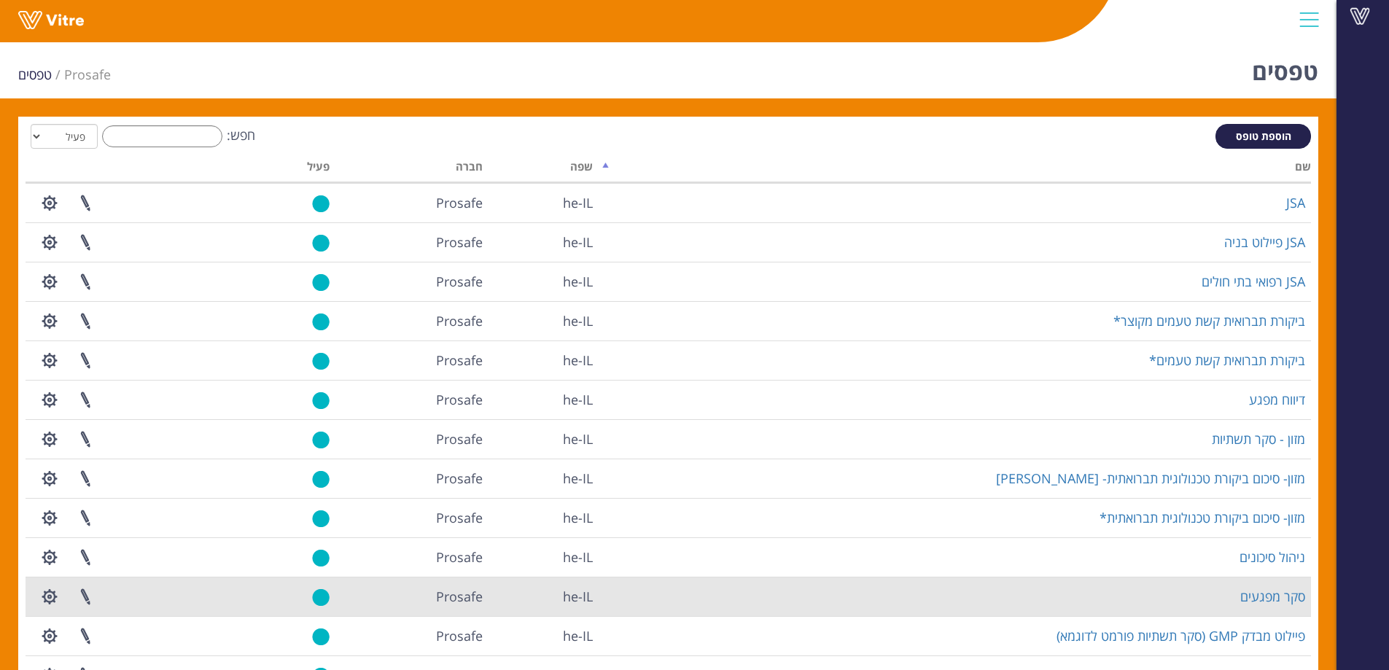
scroll to position [170, 0]
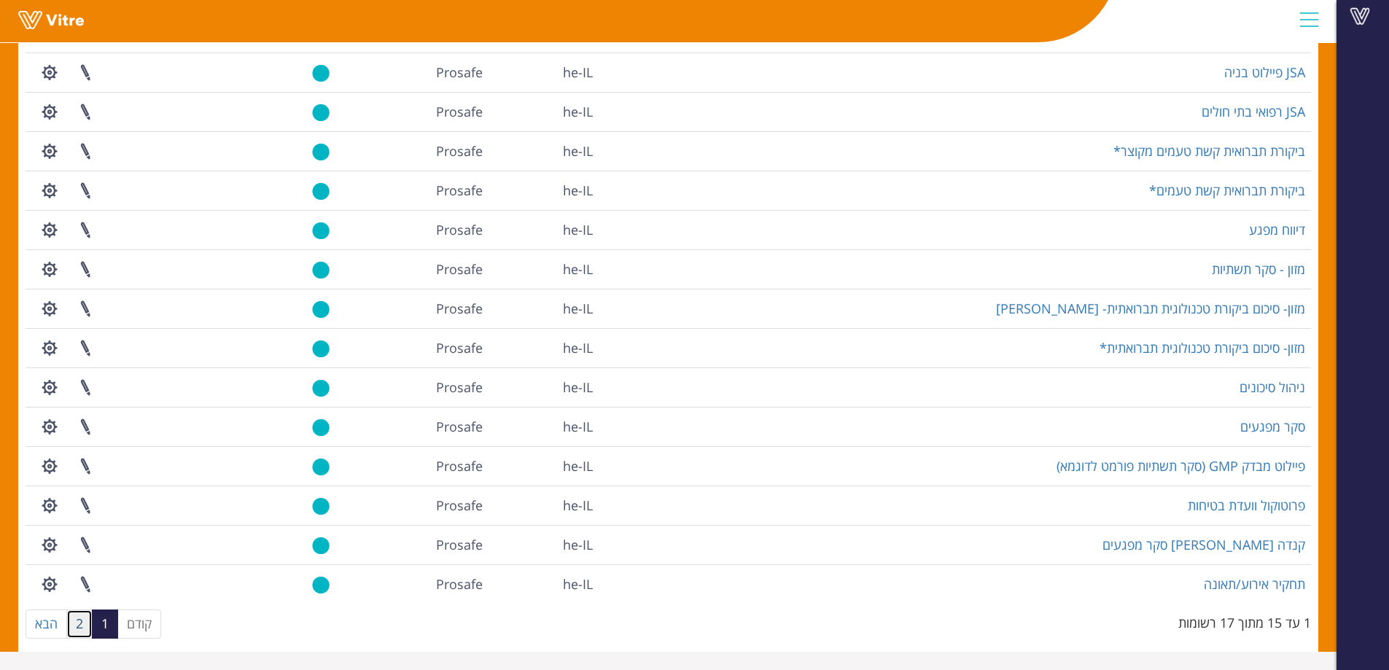
click at [86, 623] on link "2" at bounding box center [79, 624] width 26 height 29
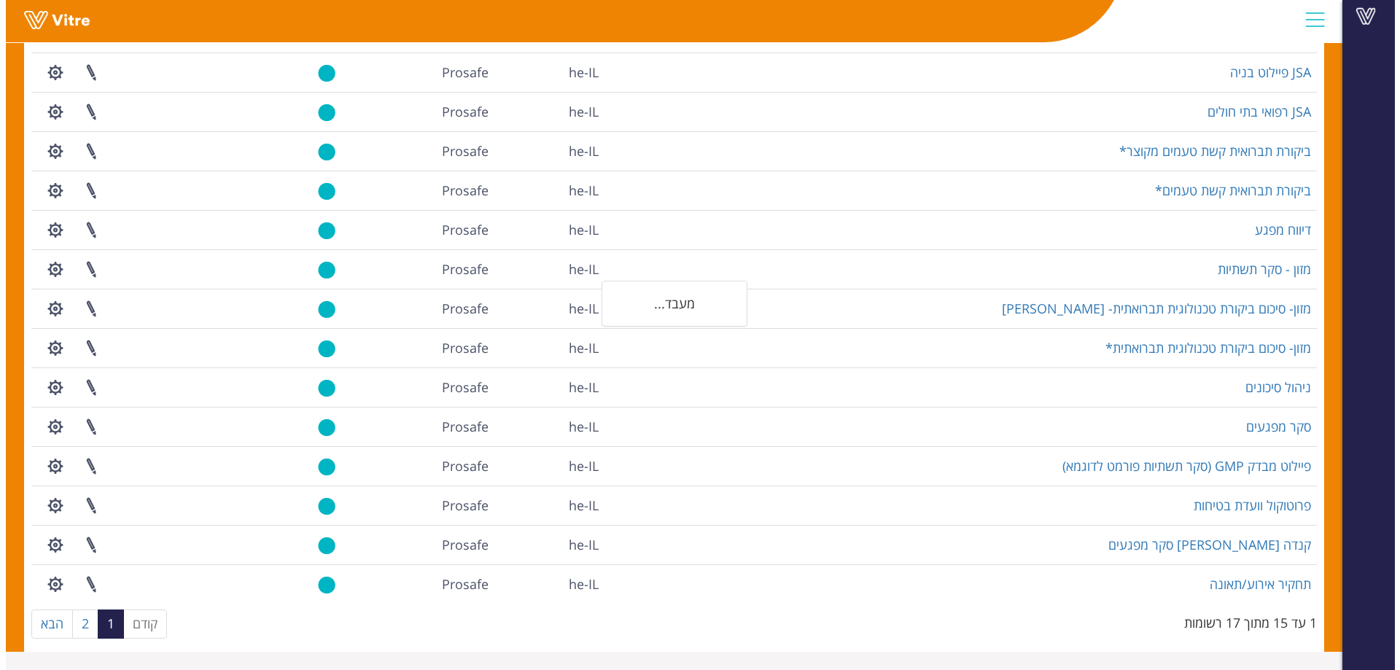
scroll to position [0, 0]
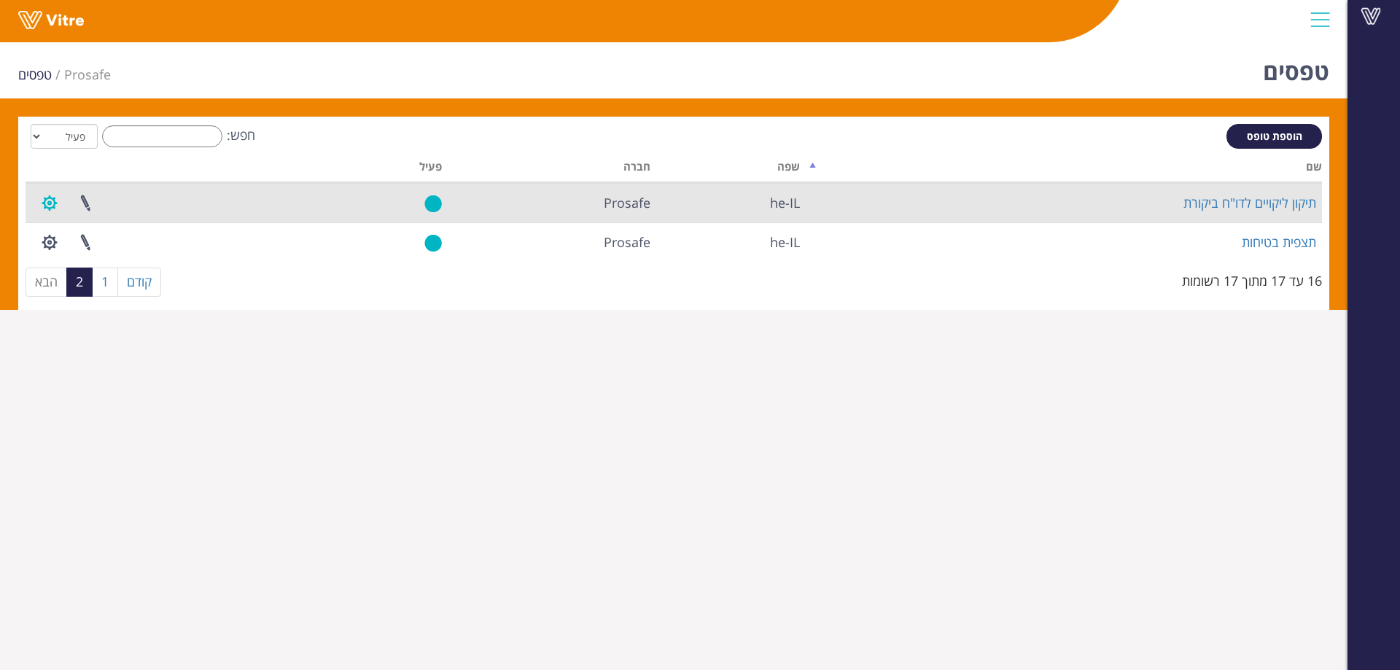
click at [47, 203] on button "button" at bounding box center [49, 203] width 36 height 39
click at [115, 255] on link "הגדרת משתמשים" at bounding box center [89, 256] width 115 height 19
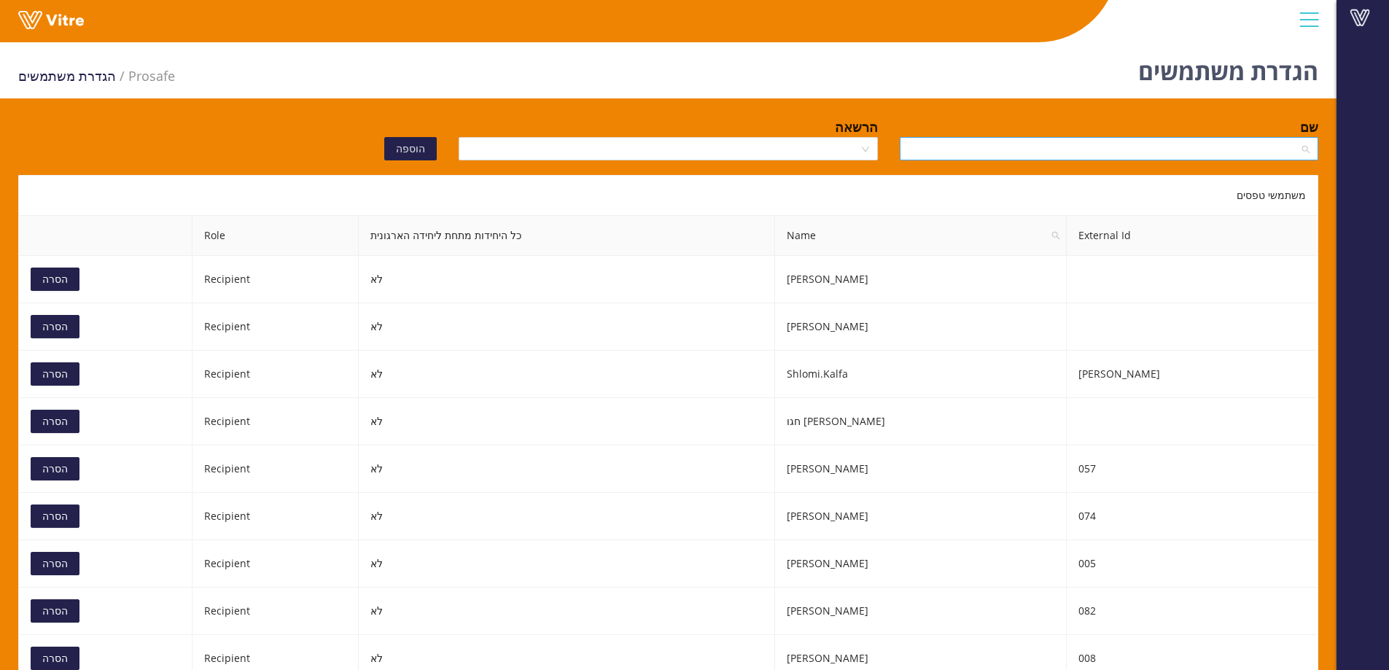
click at [1093, 147] on input "search" at bounding box center [1104, 149] width 391 height 22
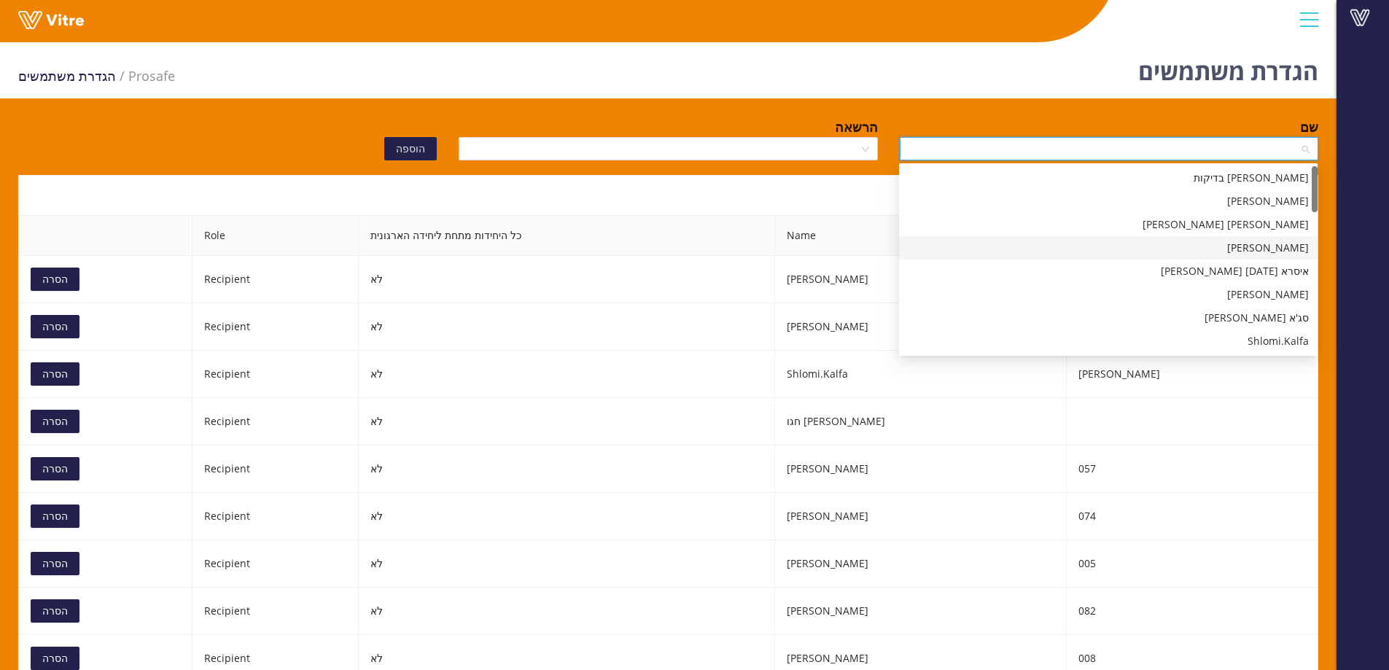
scroll to position [219, 0]
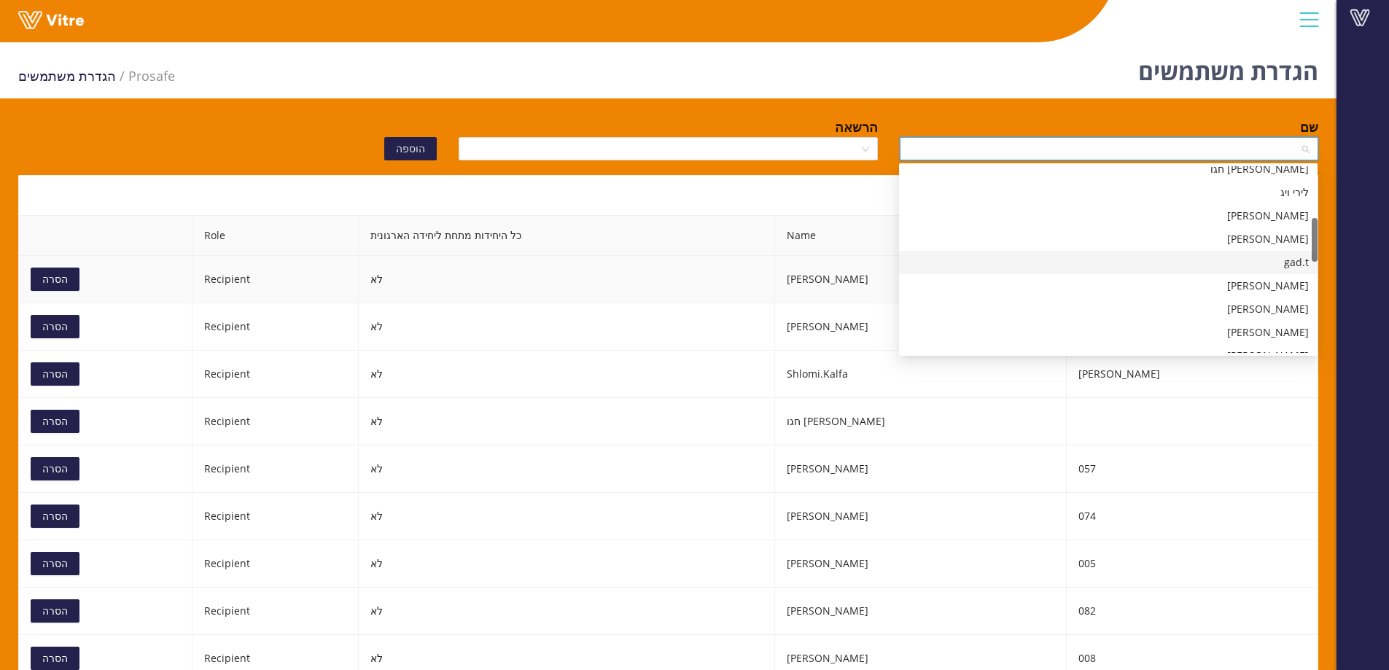
click at [1123, 256] on div "gad.t" at bounding box center [1108, 263] width 401 height 16
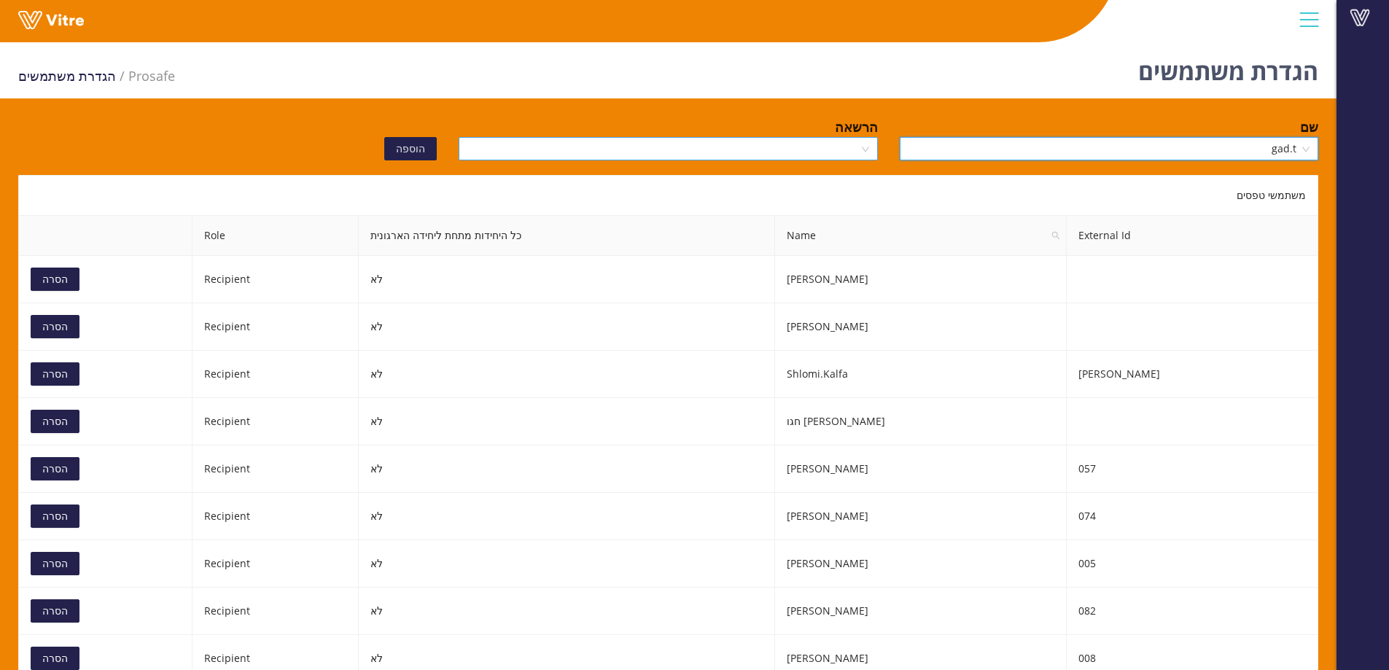
click at [550, 149] on input "search" at bounding box center [662, 149] width 391 height 22
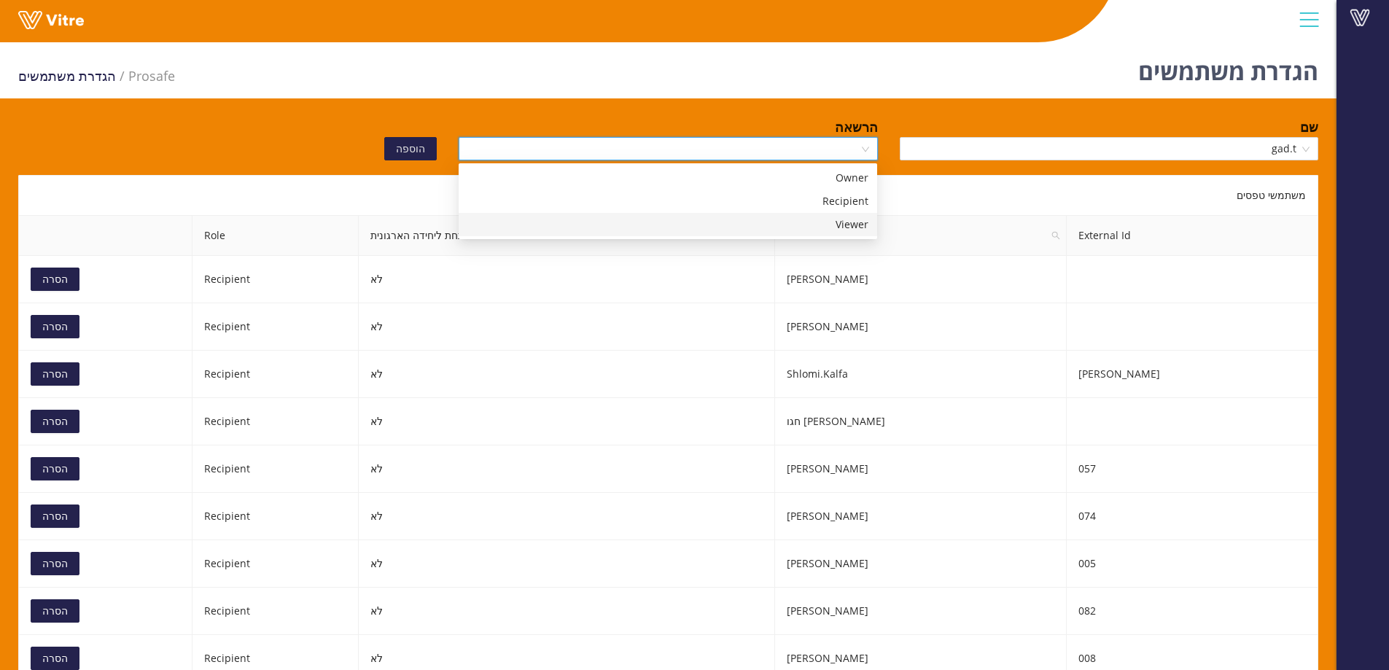
click at [512, 213] on div "Viewer" at bounding box center [668, 224] width 419 height 23
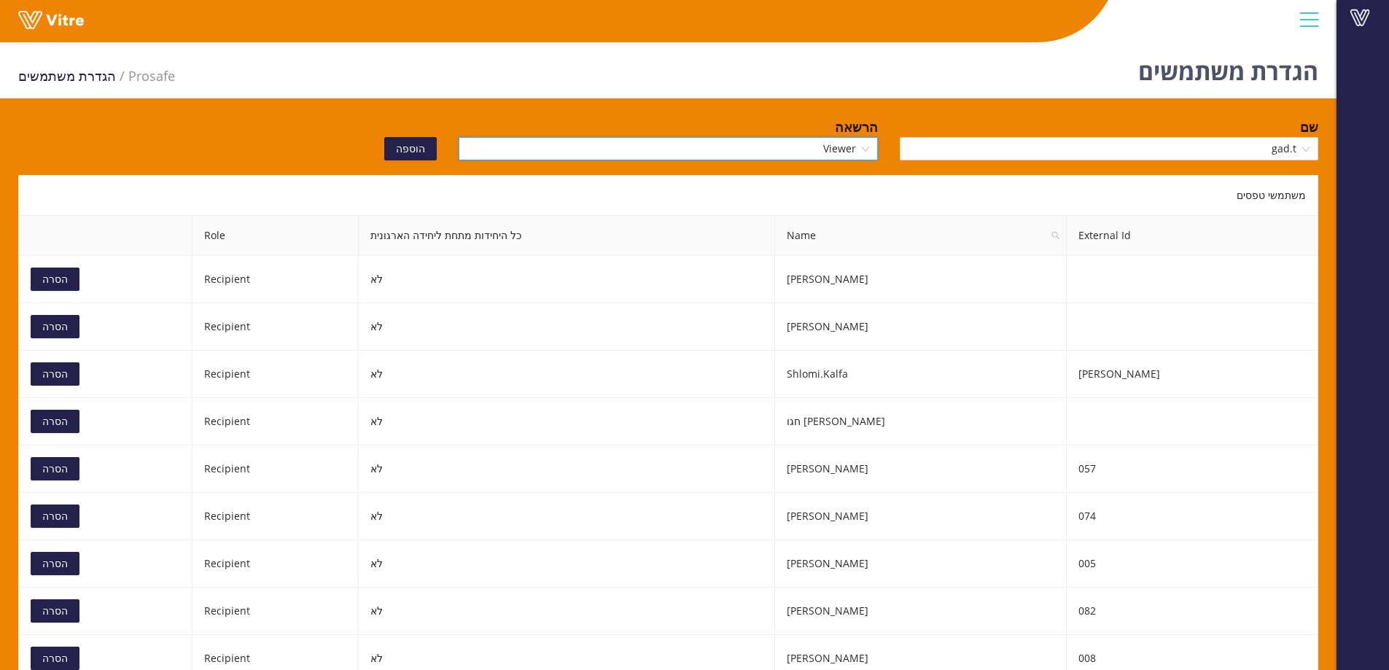
click at [572, 154] on span "Viewer" at bounding box center [667, 149] width 401 height 22
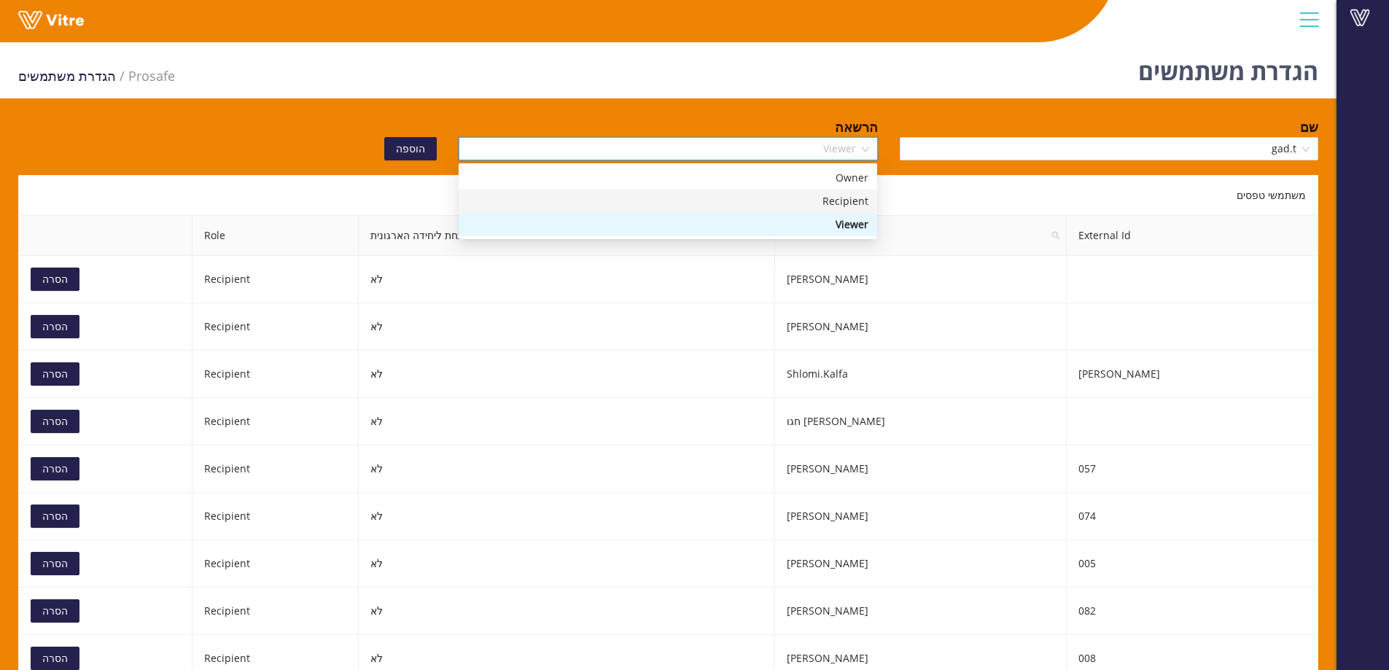
click at [608, 202] on div "Recipient" at bounding box center [667, 201] width 401 height 16
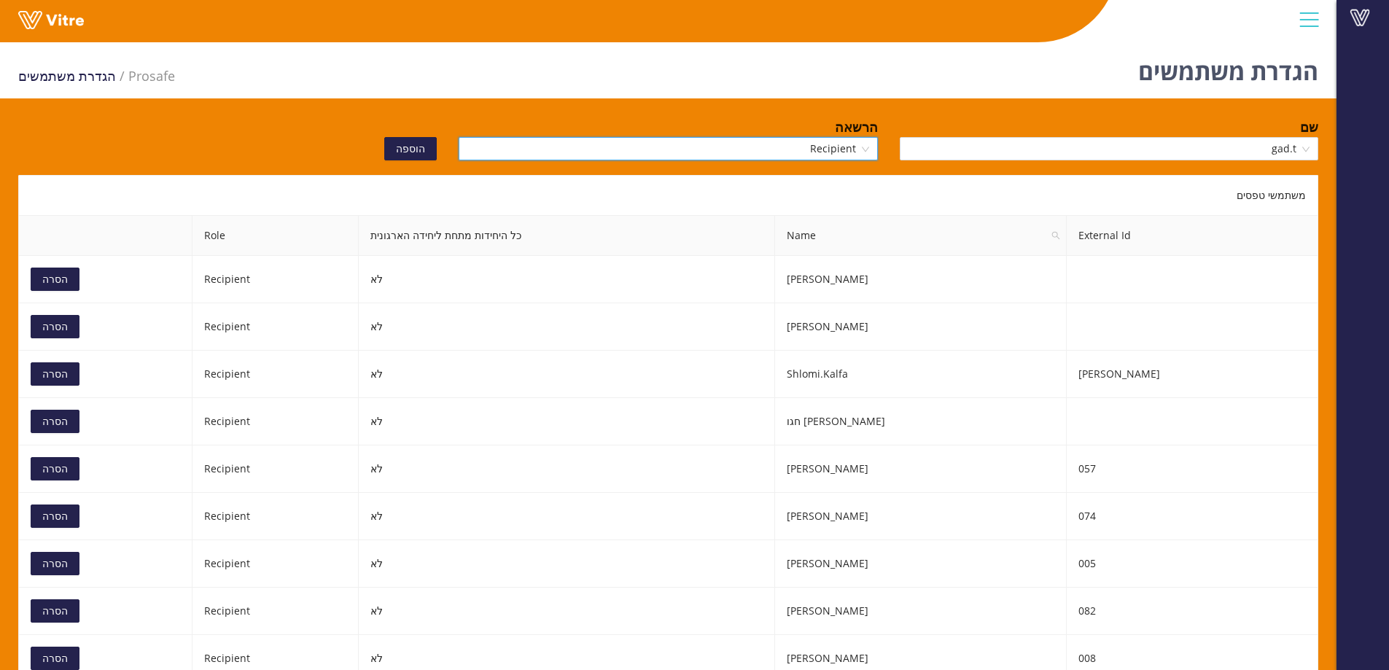
click at [397, 148] on button "הוספה" at bounding box center [410, 148] width 53 height 23
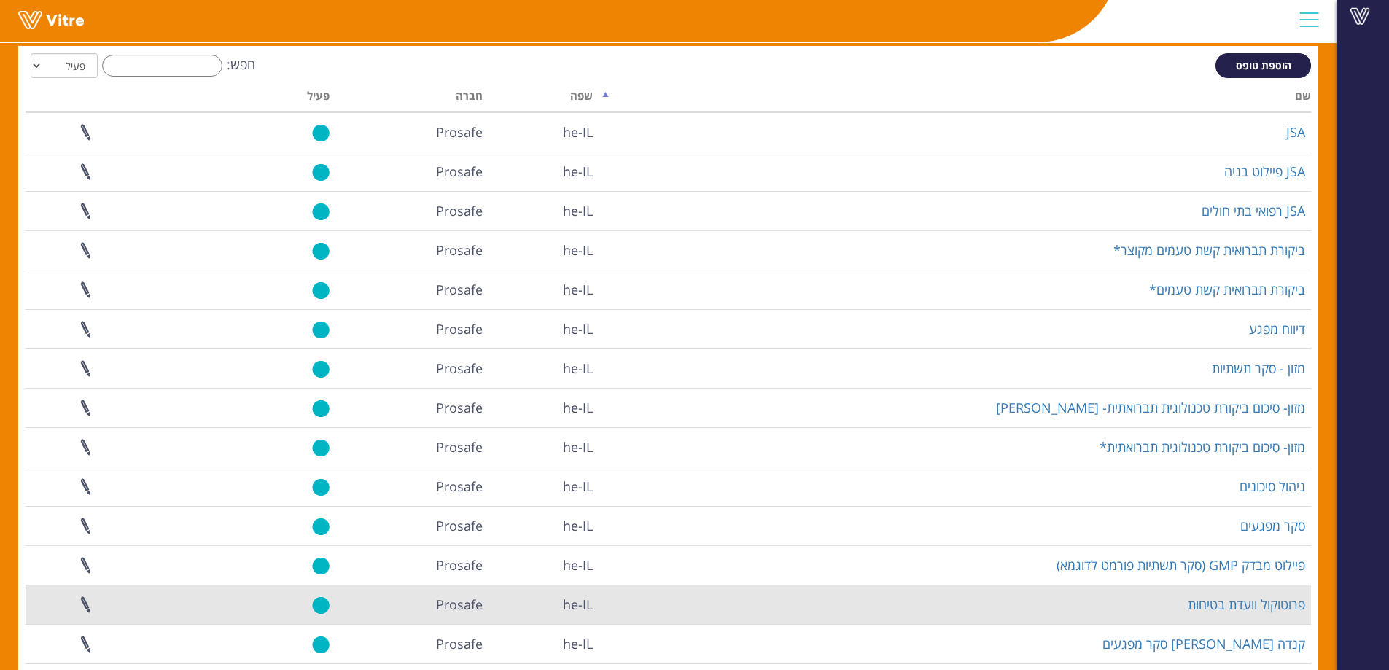
scroll to position [170, 0]
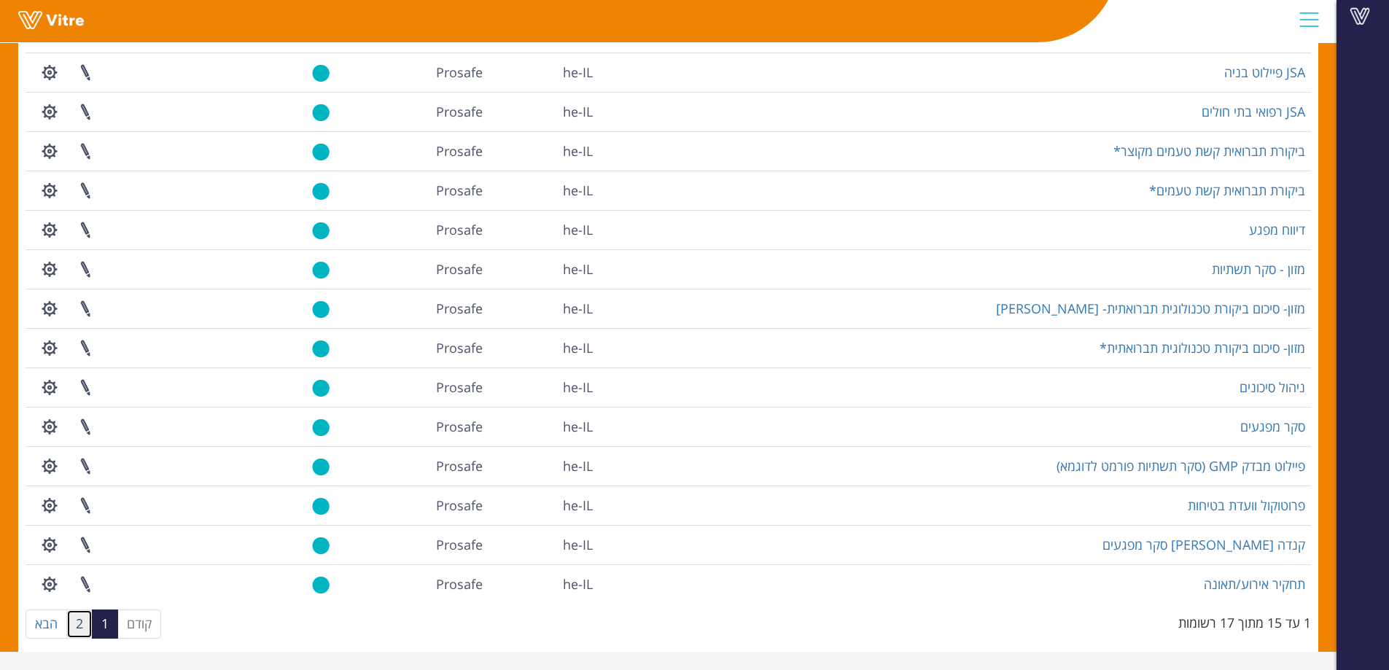
click at [85, 618] on link "2" at bounding box center [79, 624] width 26 height 29
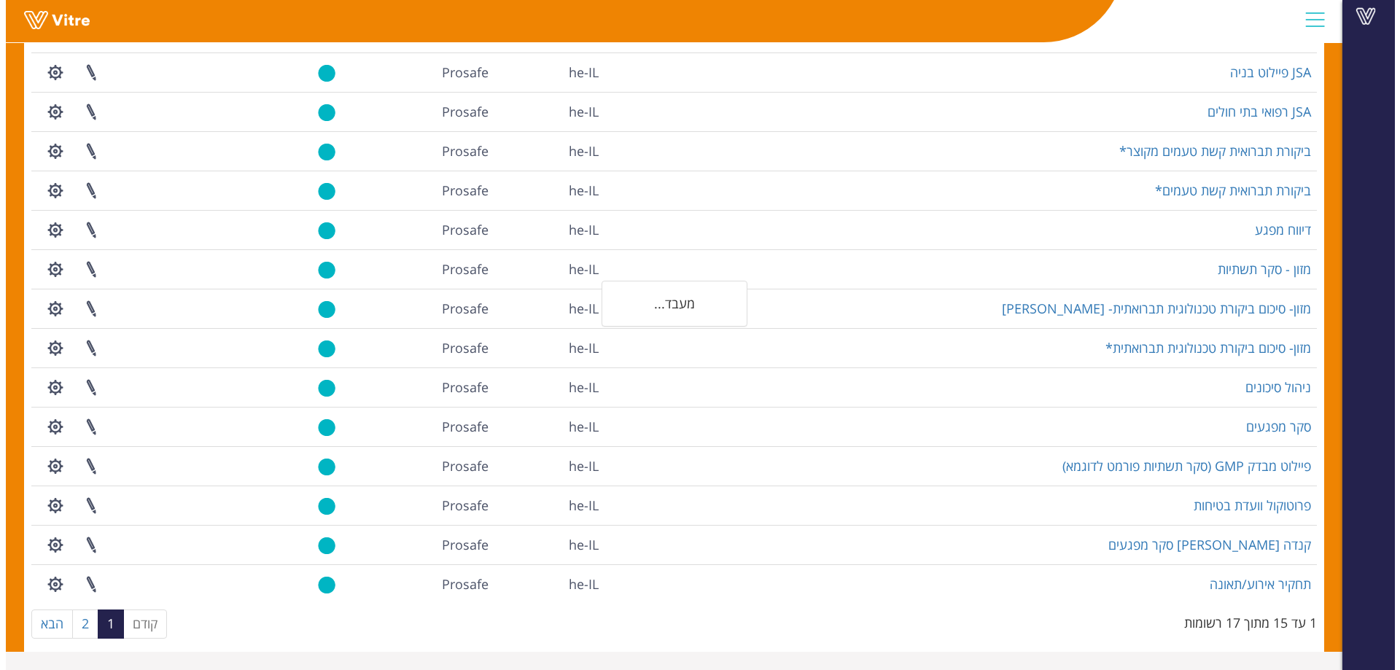
scroll to position [0, 0]
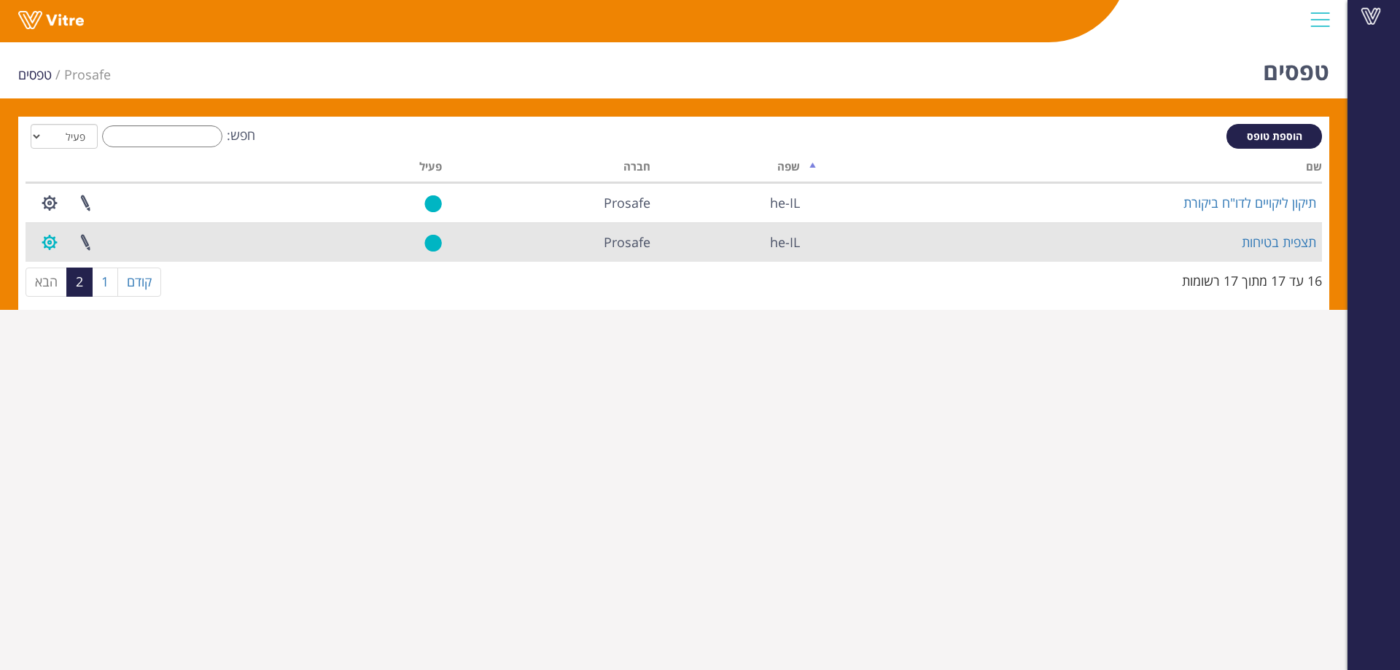
click at [52, 233] on button "button" at bounding box center [49, 242] width 36 height 39
click at [121, 298] on link "הגדרת משתמשים" at bounding box center [89, 296] width 115 height 19
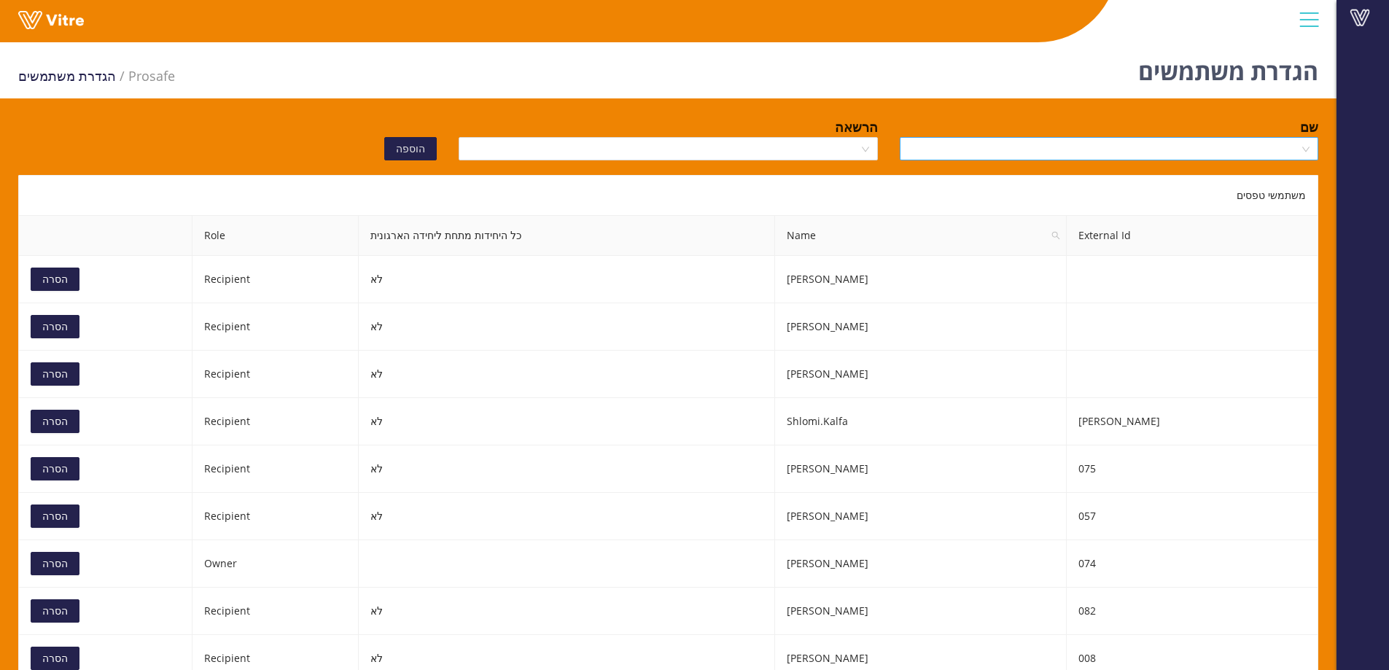
click at [1201, 152] on input "search" at bounding box center [1104, 149] width 391 height 22
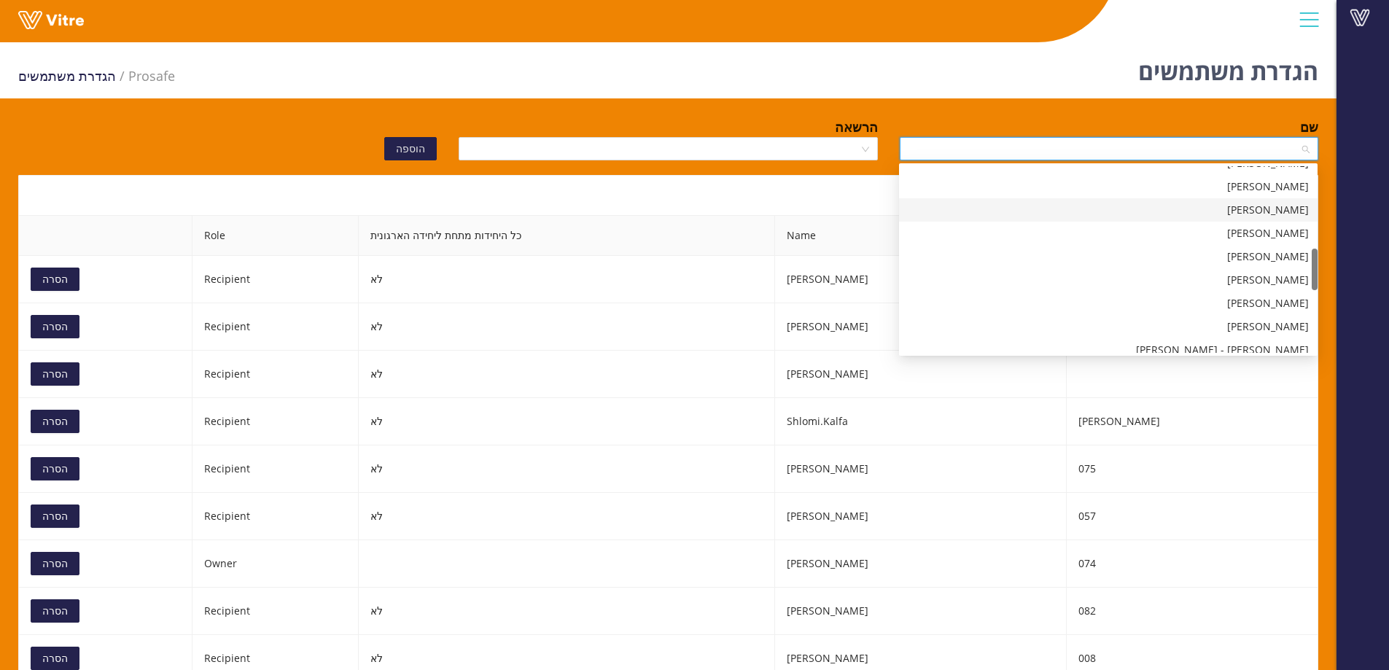
scroll to position [292, 0]
click at [1284, 187] on div "gad.t" at bounding box center [1108, 190] width 401 height 16
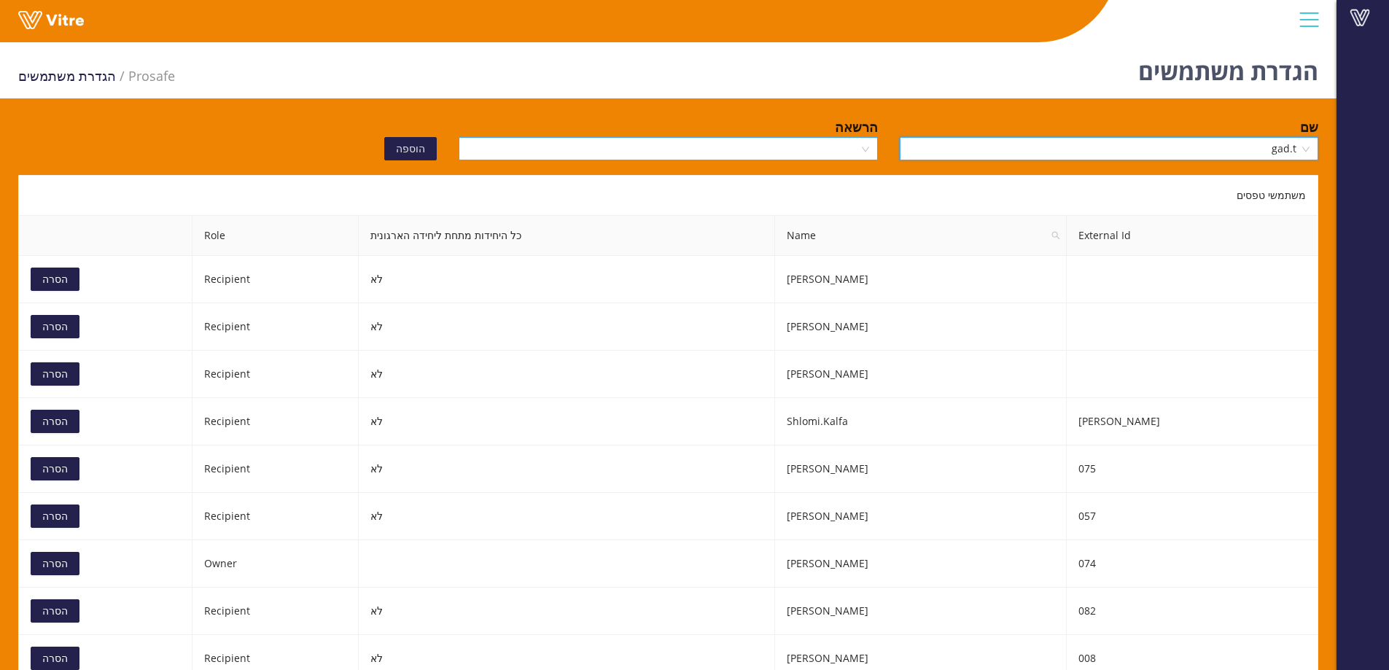
click at [844, 143] on input "search" at bounding box center [662, 149] width 391 height 22
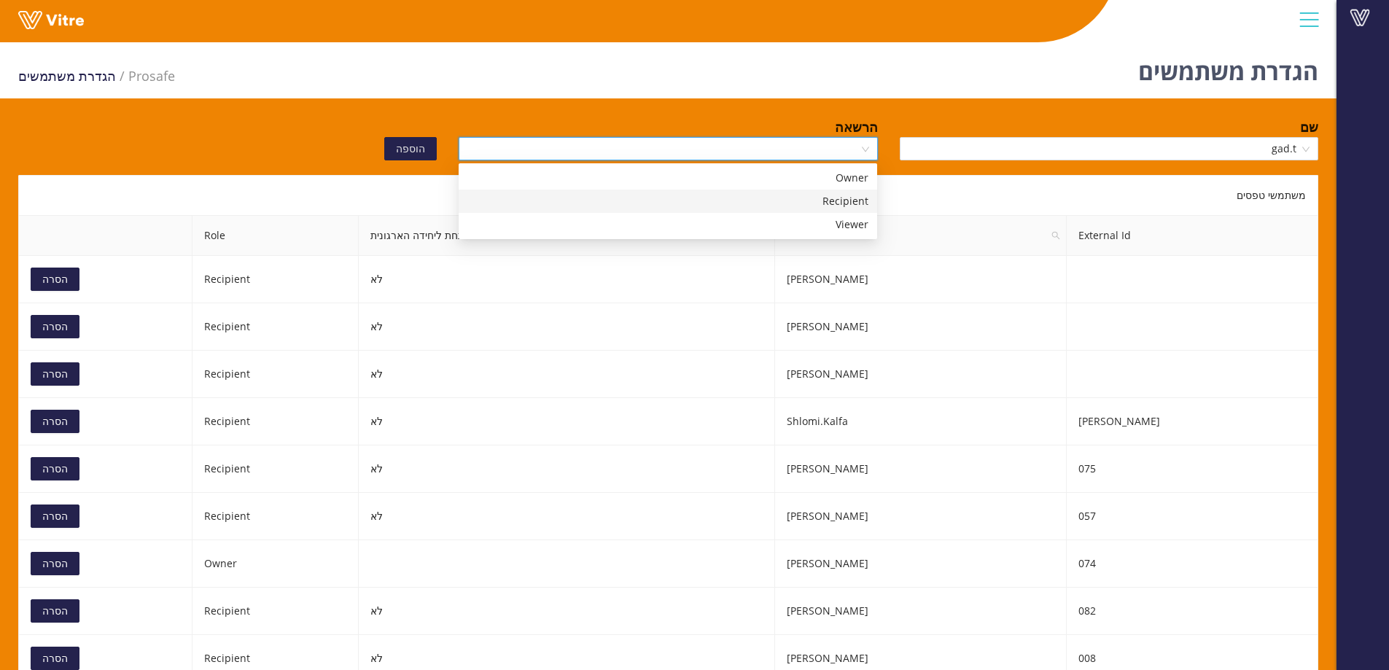
click at [805, 196] on div "Recipient" at bounding box center [667, 201] width 401 height 16
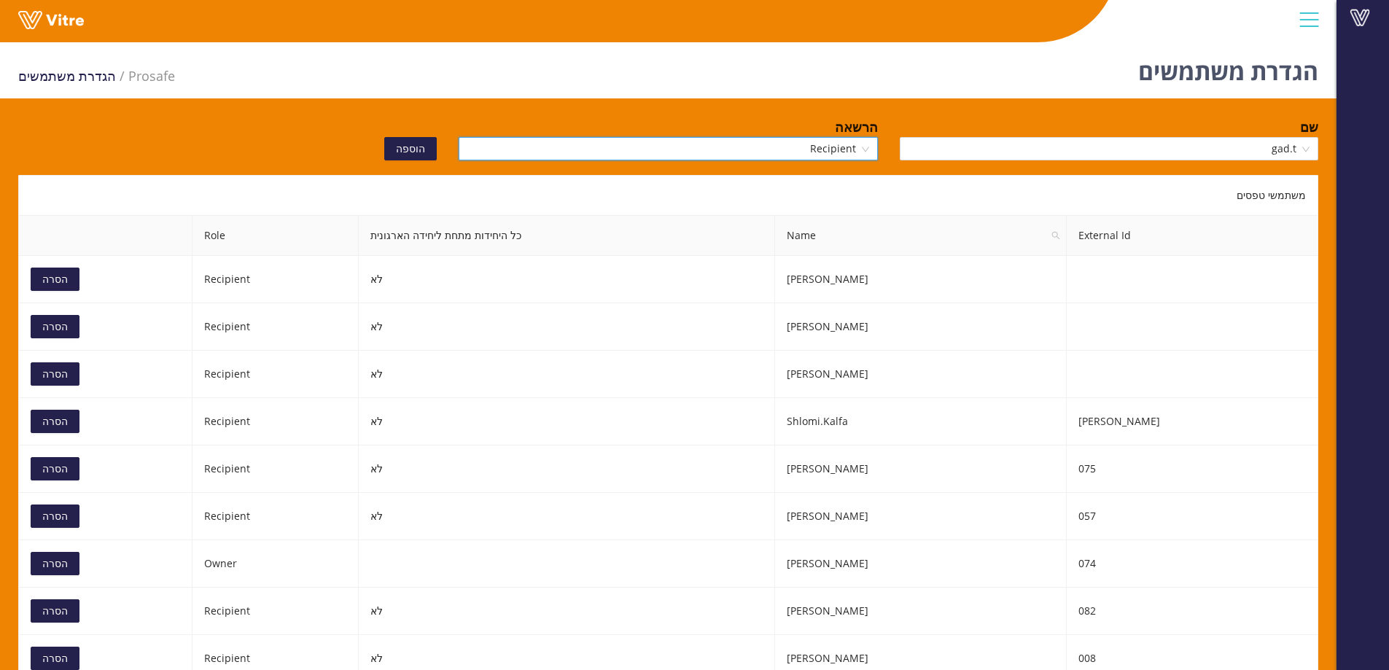
click at [428, 150] on button "הוספה" at bounding box center [410, 148] width 53 height 23
